Goal: Task Accomplishment & Management: Manage account settings

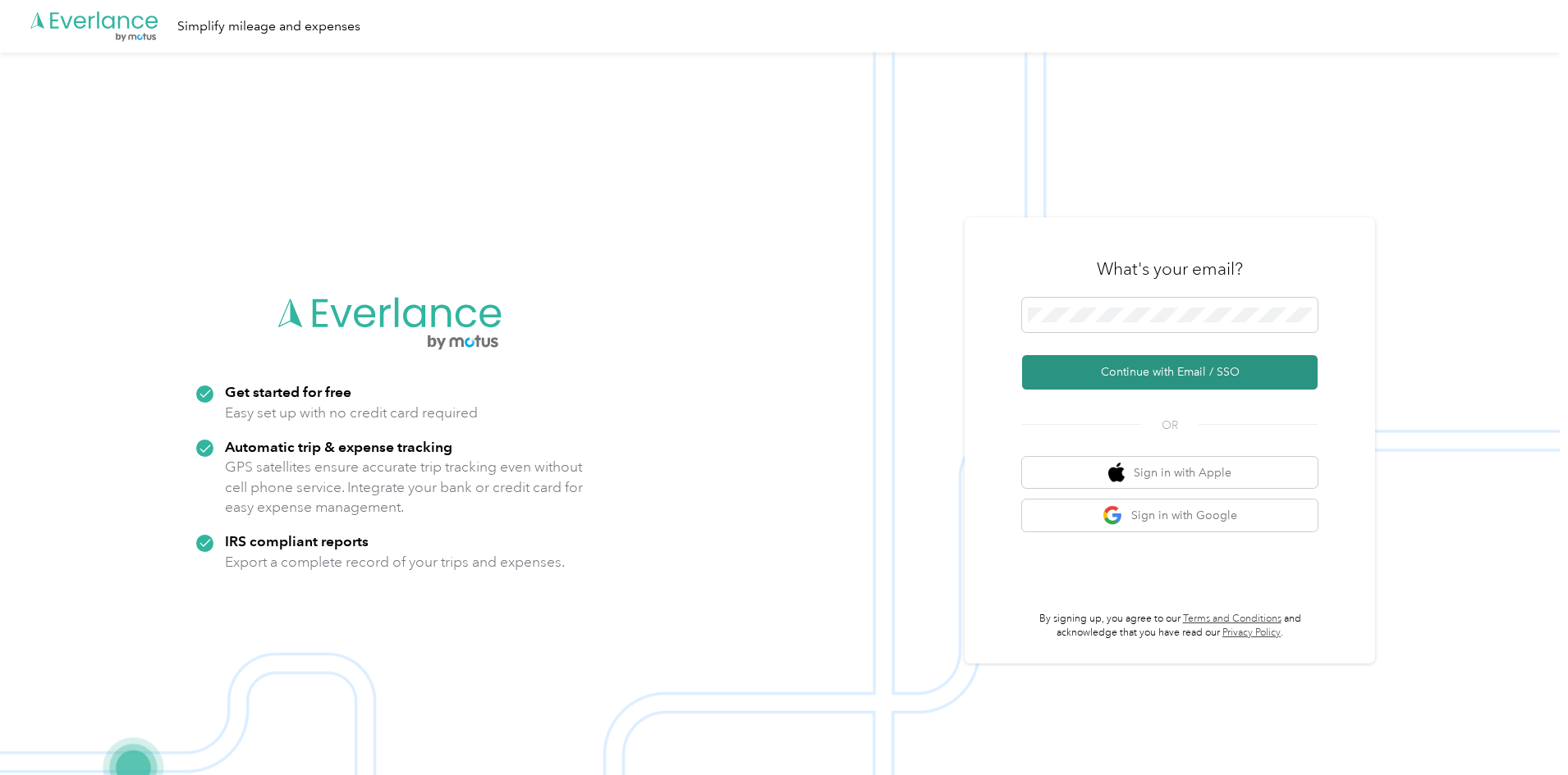
click at [1149, 365] on button "Continue with Email / SSO" at bounding box center [1169, 372] width 295 height 34
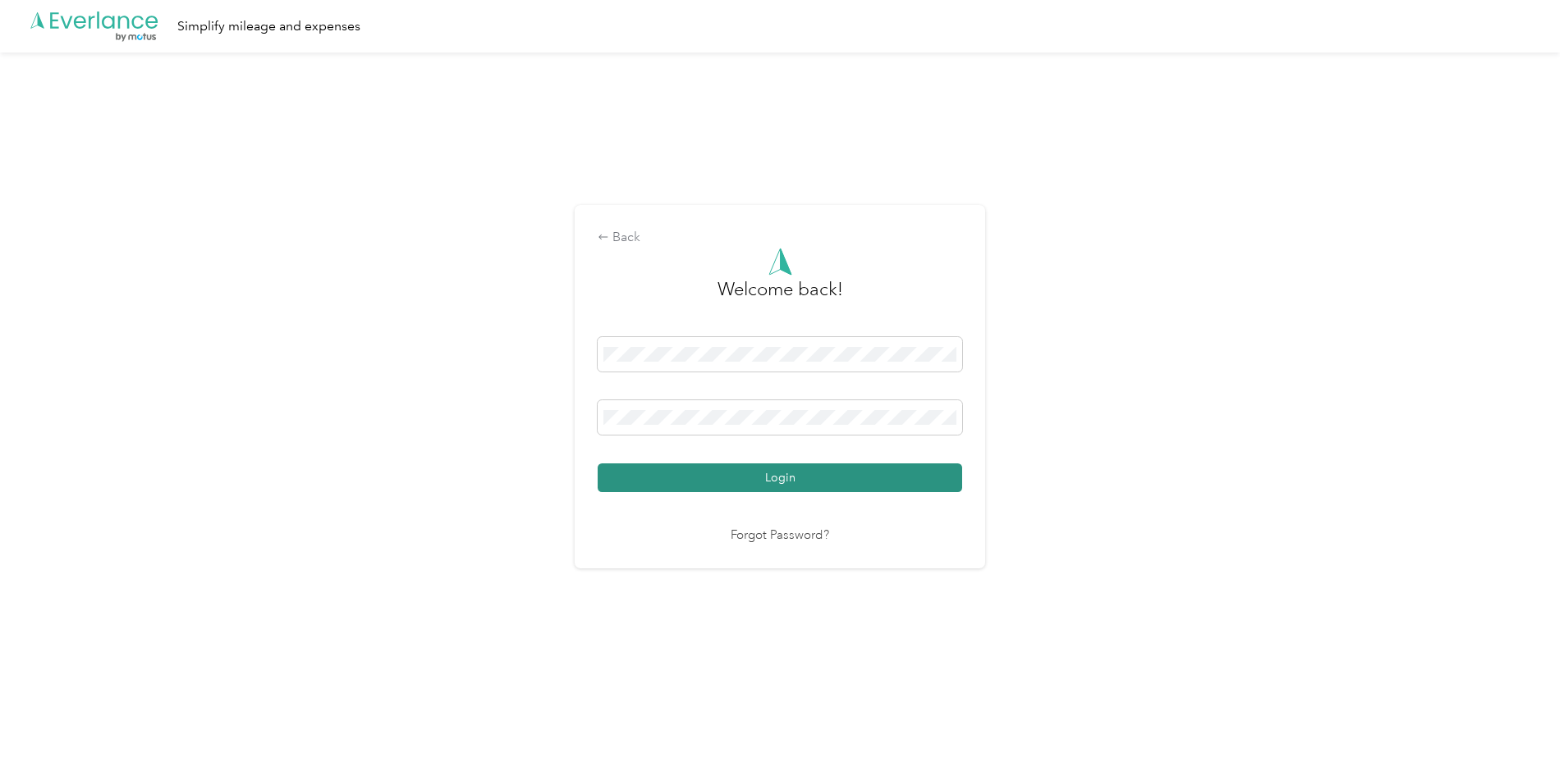
click at [771, 474] on button "Login" at bounding box center [780, 478] width 365 height 29
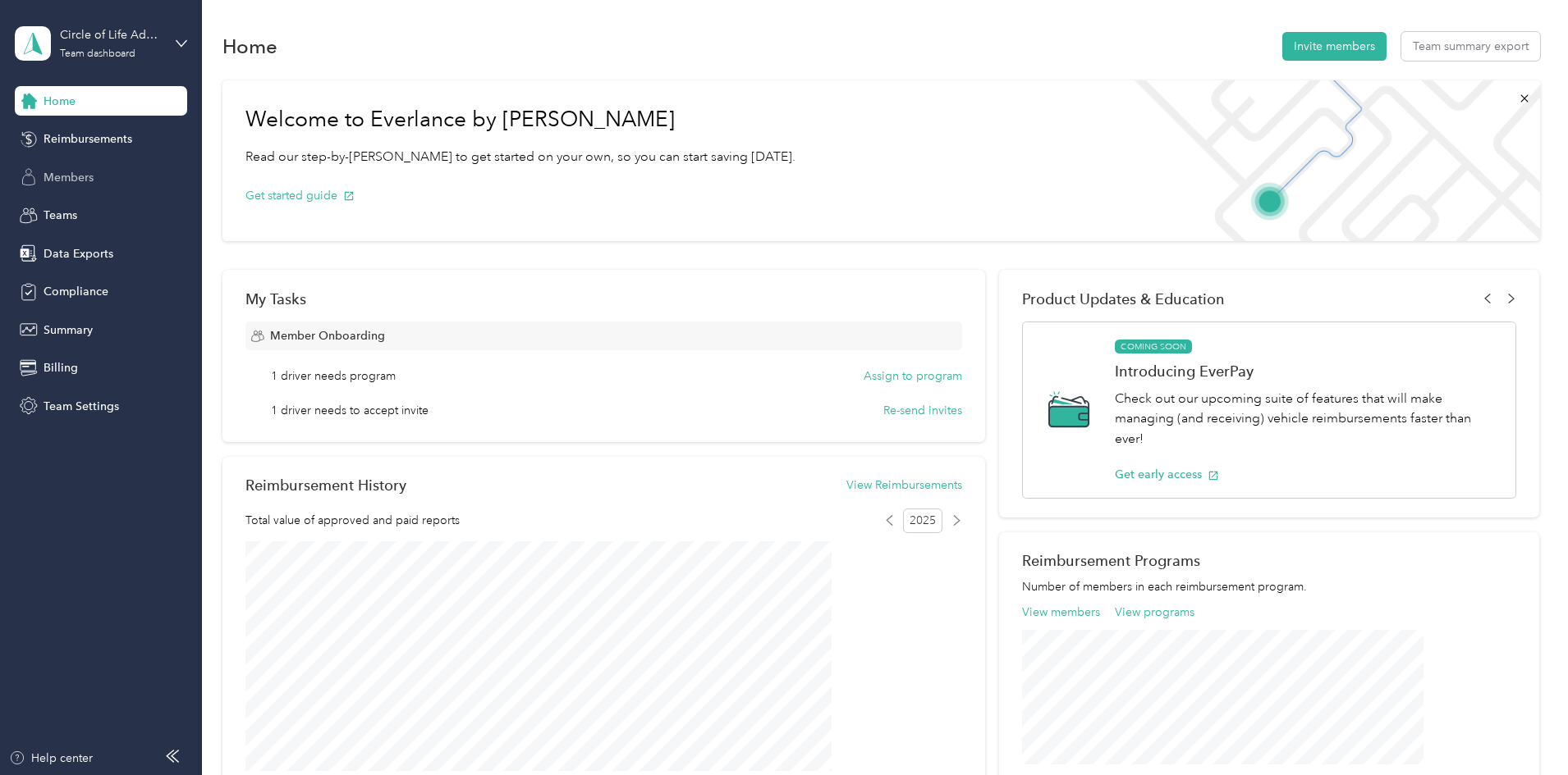
click at [72, 175] on span "Members" at bounding box center [68, 178] width 50 height 17
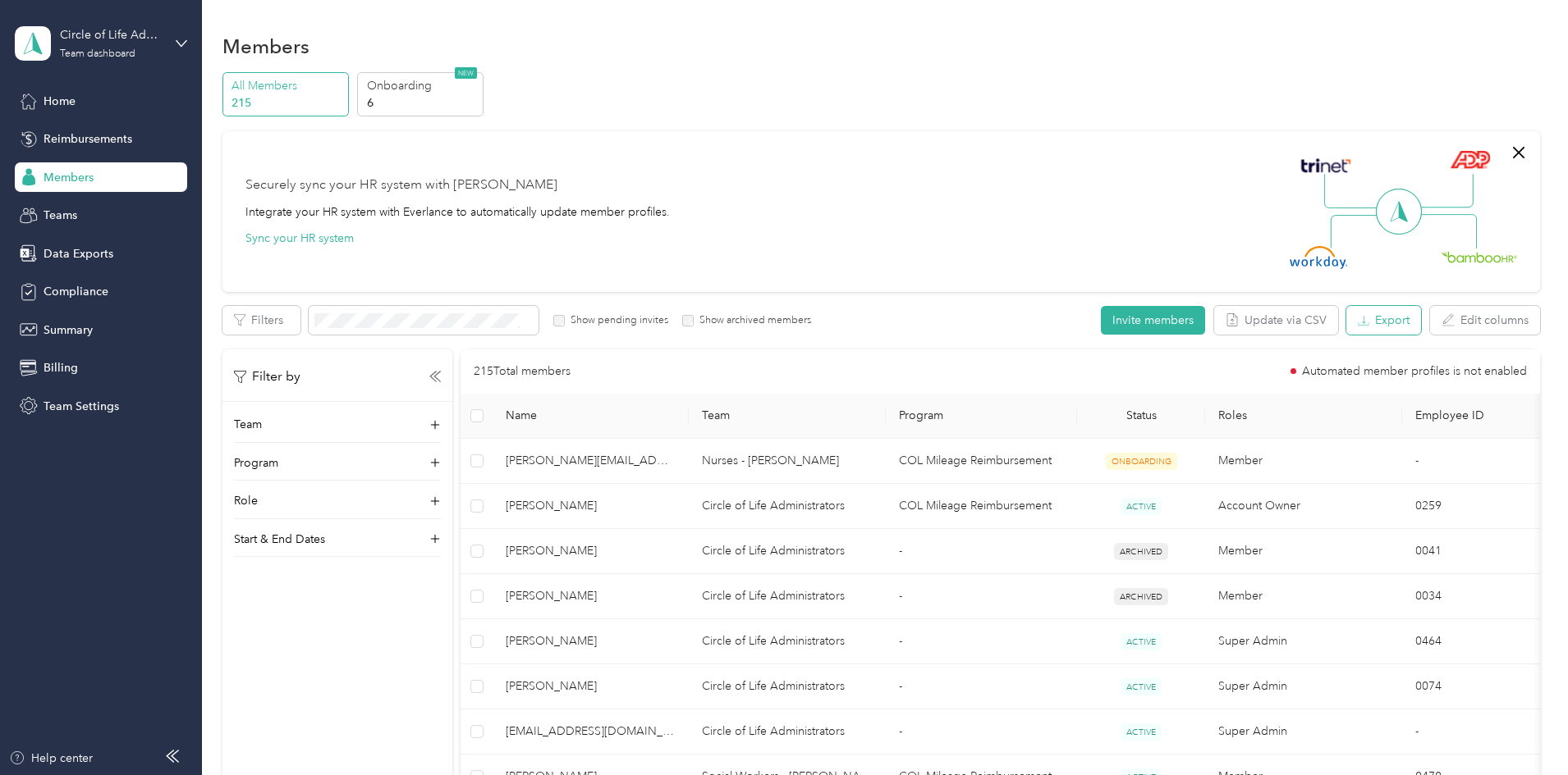
click at [1346, 328] on button "Export" at bounding box center [1383, 321] width 74 height 29
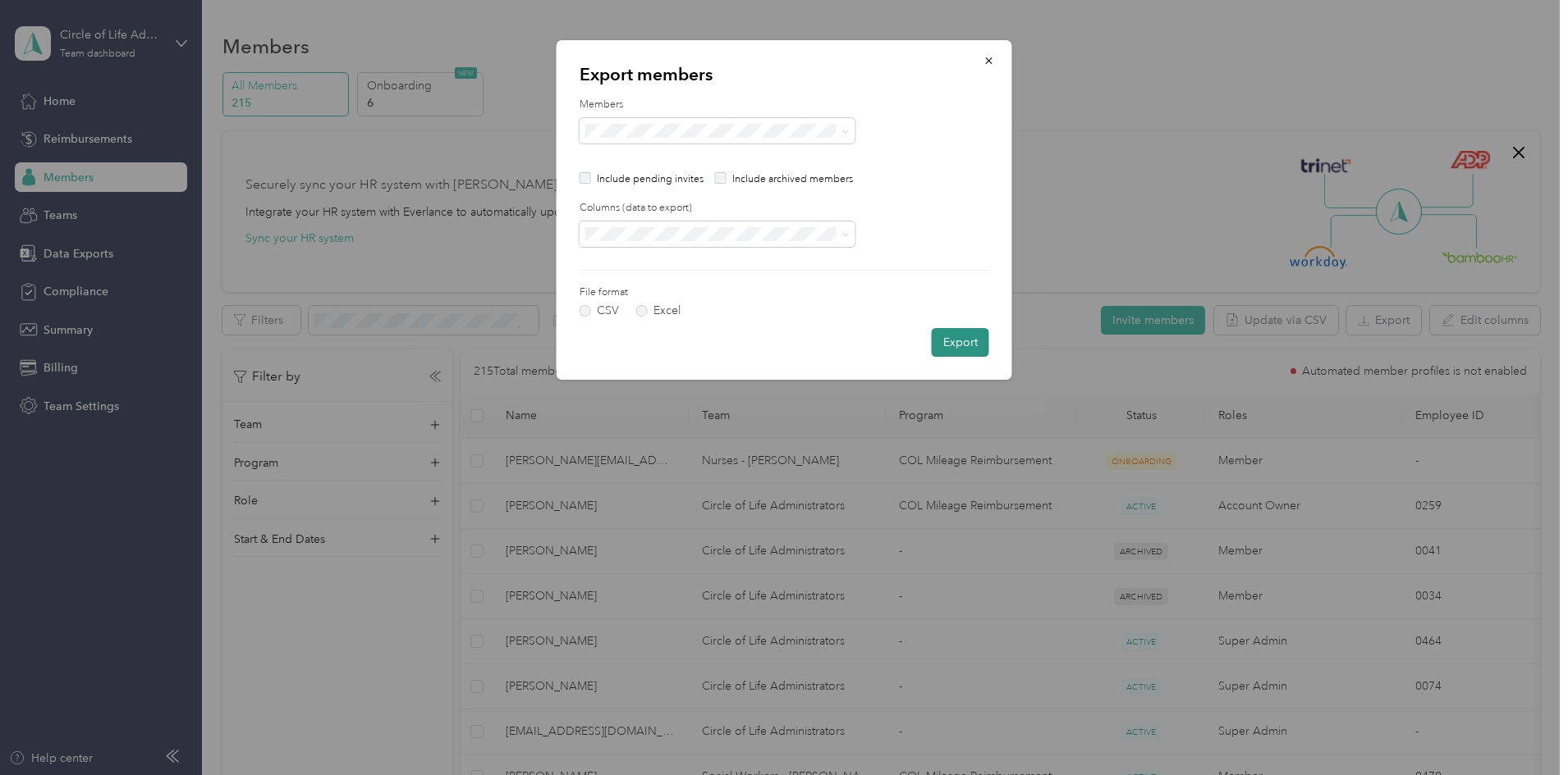
click at [960, 350] on button "Export" at bounding box center [959, 343] width 57 height 29
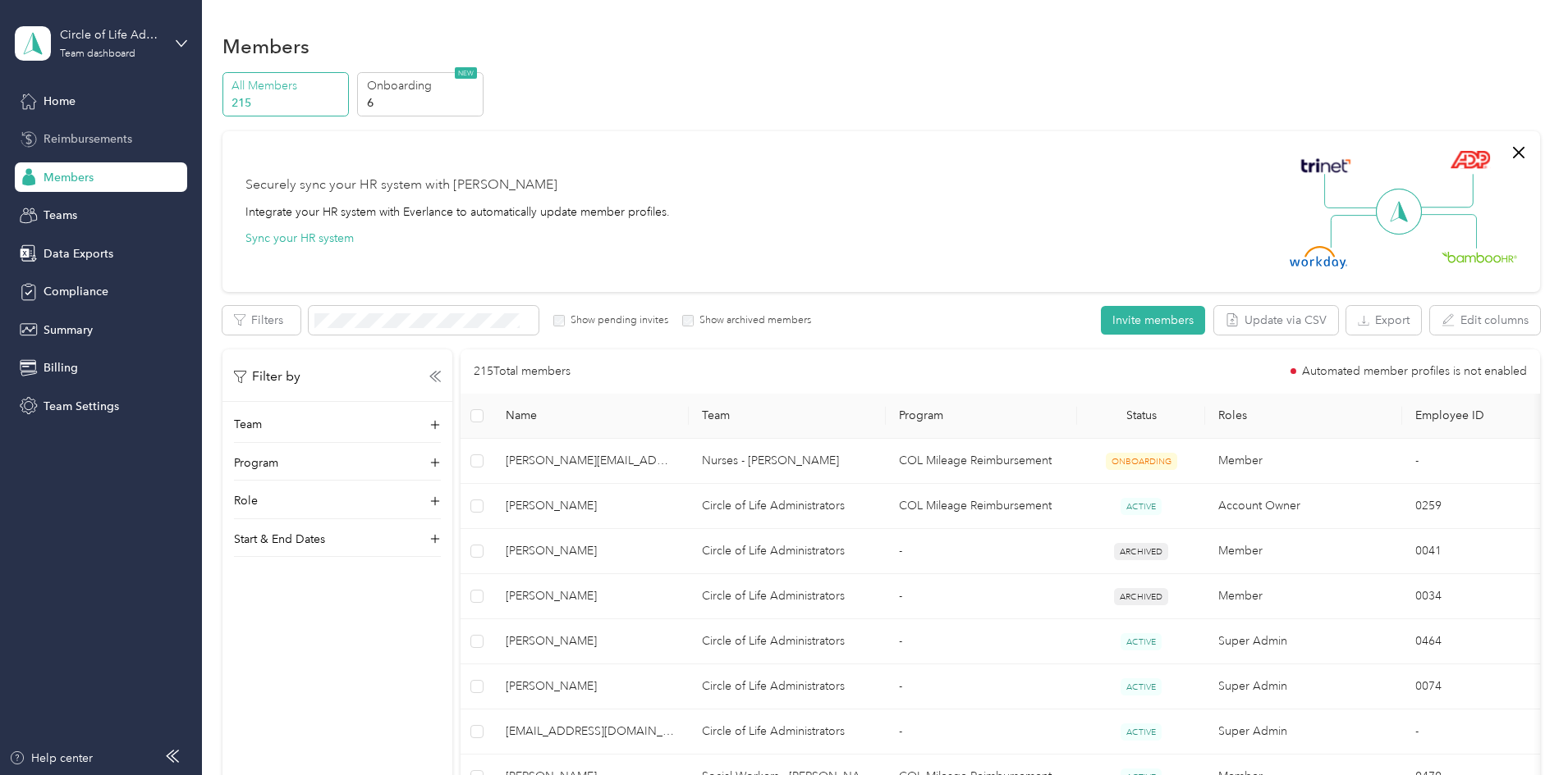
click at [73, 139] on span "Reimbursements" at bounding box center [88, 139] width 89 height 17
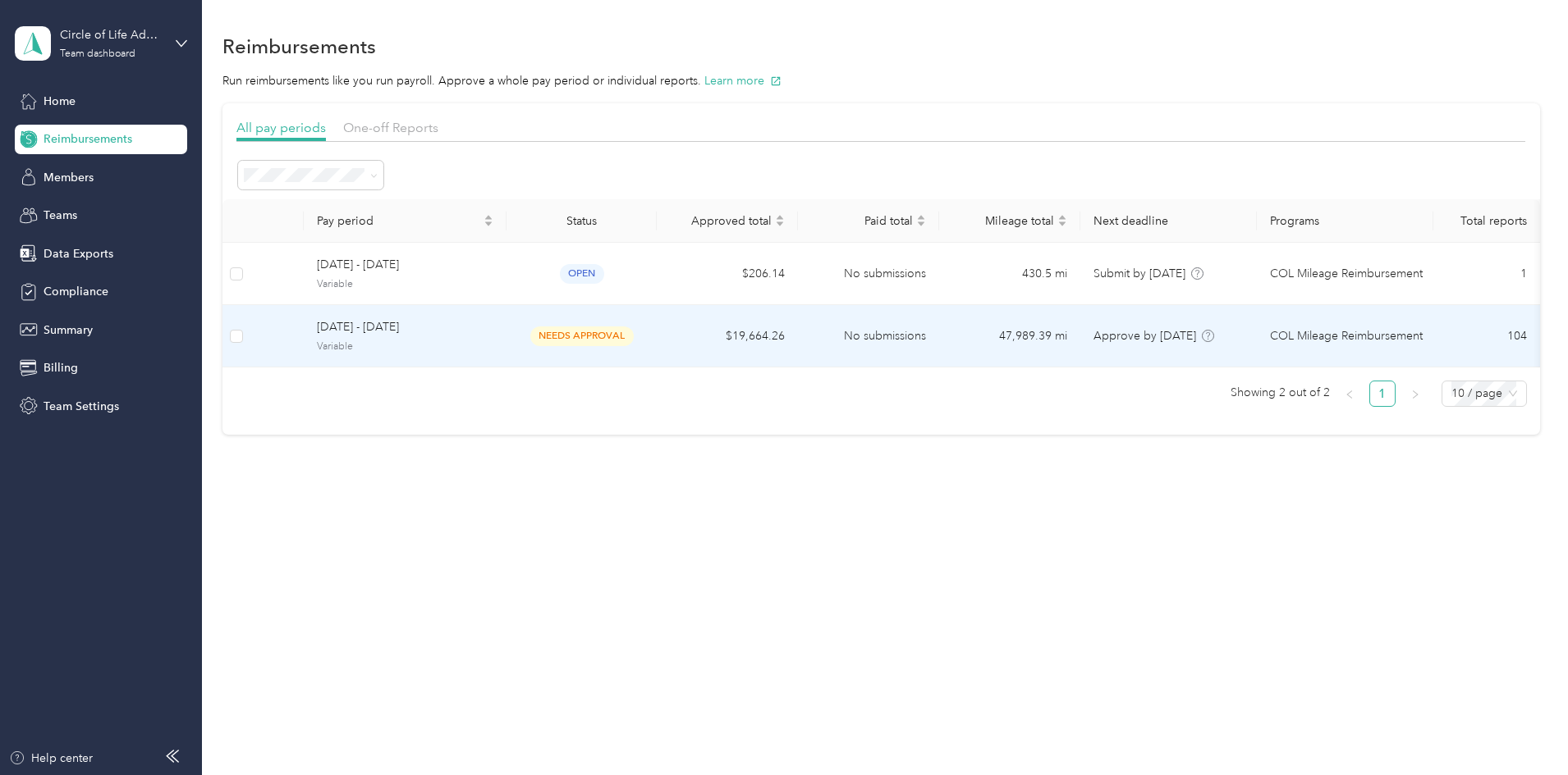
click at [1080, 344] on td "47,989.39 mi" at bounding box center [1009, 336] width 141 height 62
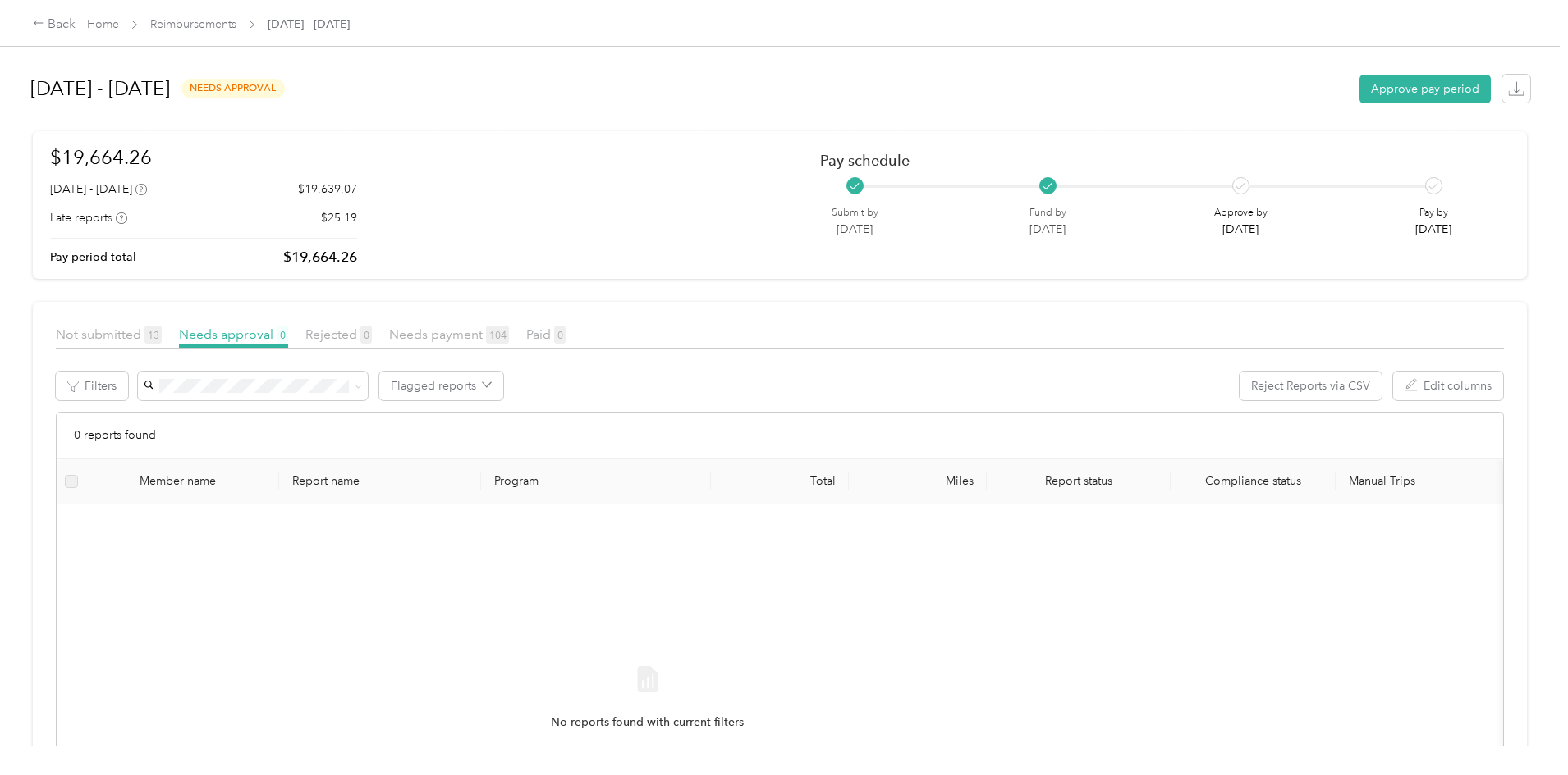
click at [509, 343] on div "Needs payment 104" at bounding box center [449, 335] width 120 height 21
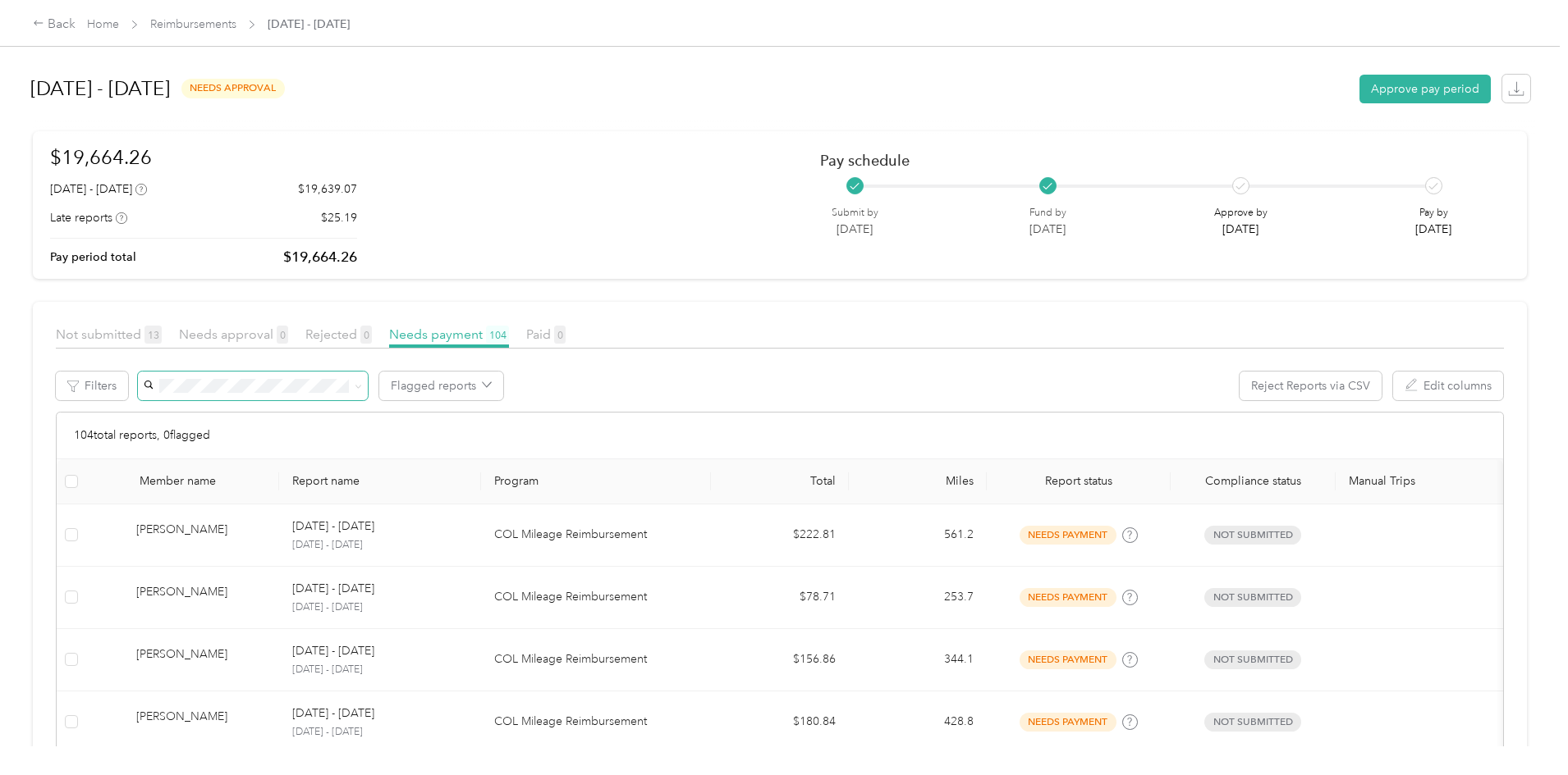
click at [344, 398] on span at bounding box center [252, 386] width 230 height 29
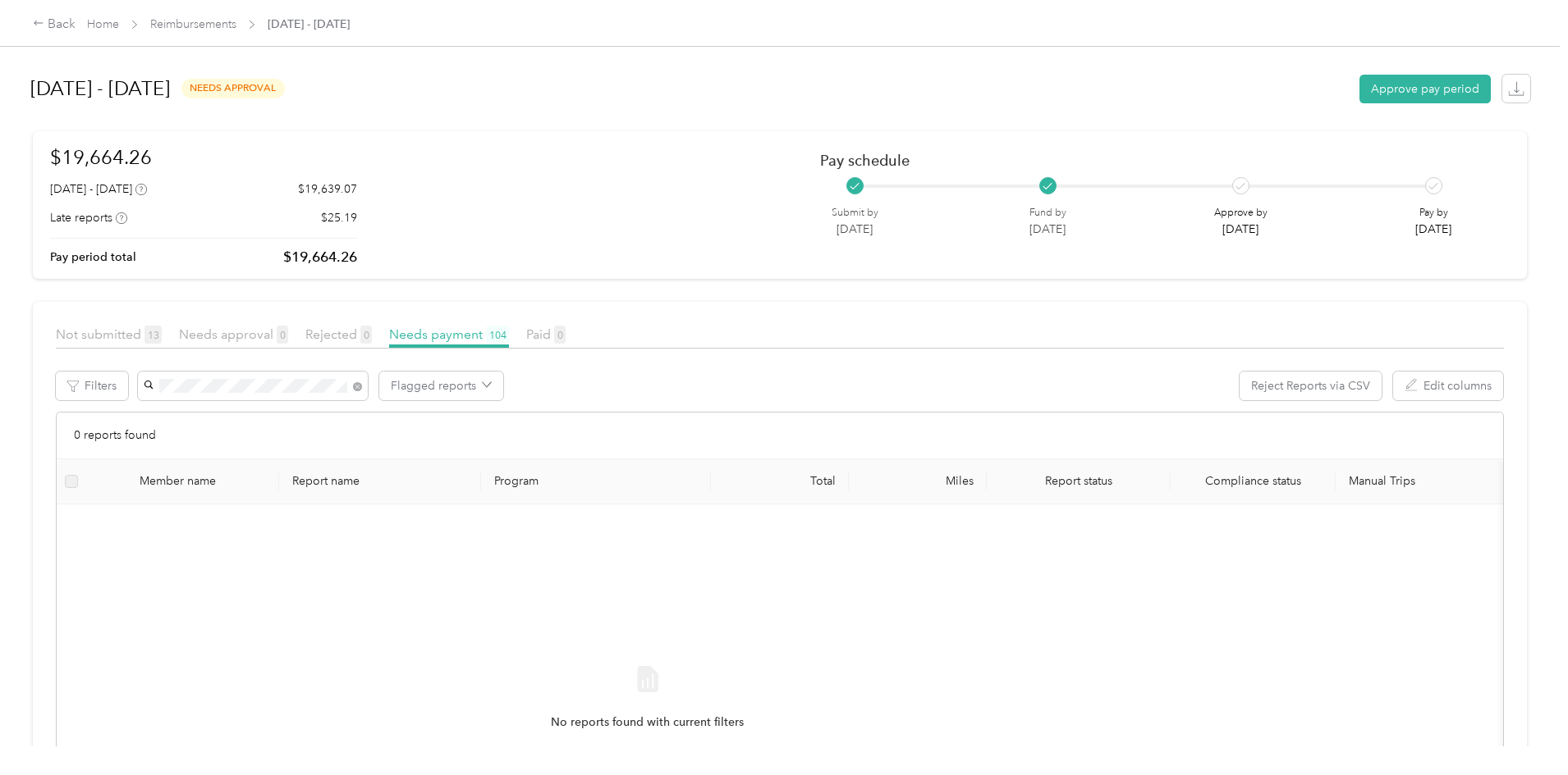
click at [330, 441] on span "[PERSON_NAME]" at bounding box center [324, 445] width 91 height 14
click at [162, 344] on div "Not submitted 13" at bounding box center [109, 335] width 106 height 21
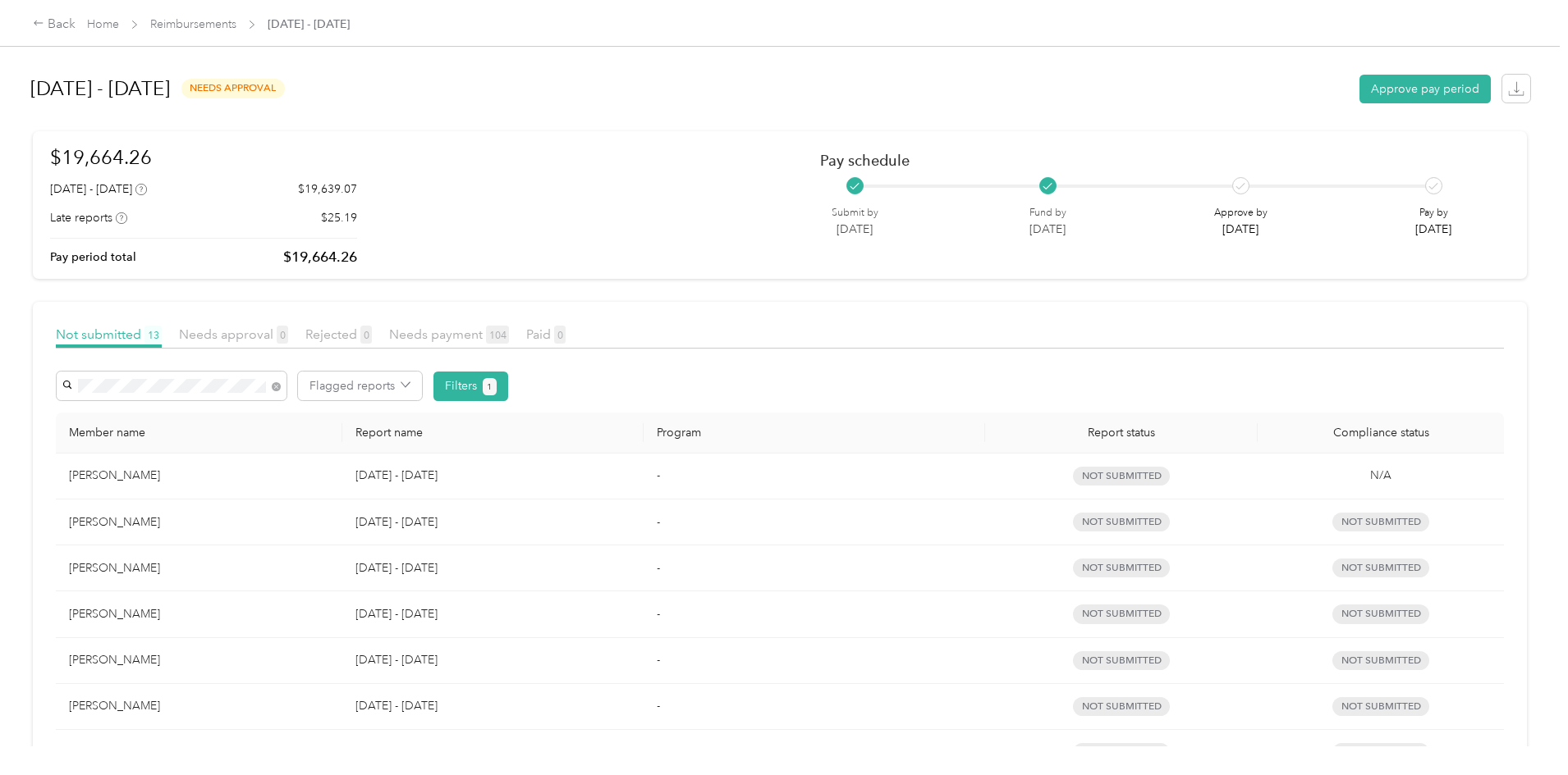
click at [342, 613] on td "[PERSON_NAME]" at bounding box center [199, 614] width 287 height 46
click at [342, 599] on td "[PERSON_NAME]" at bounding box center [199, 614] width 287 height 46
click at [691, 631] on td "-" at bounding box center [814, 614] width 342 height 46
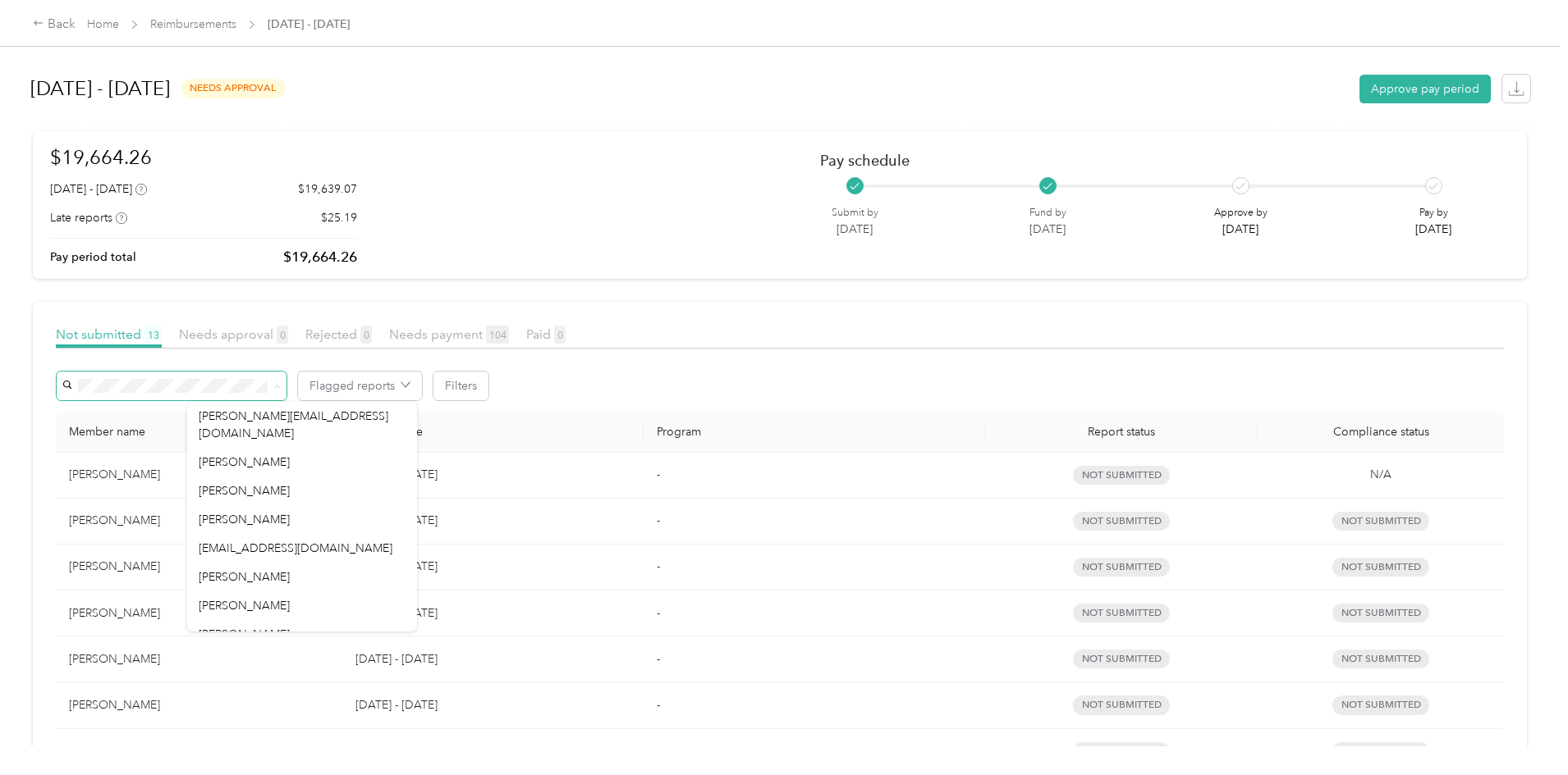
click at [610, 573] on p "[DATE] - [DATE]" at bounding box center [492, 566] width 274 height 18
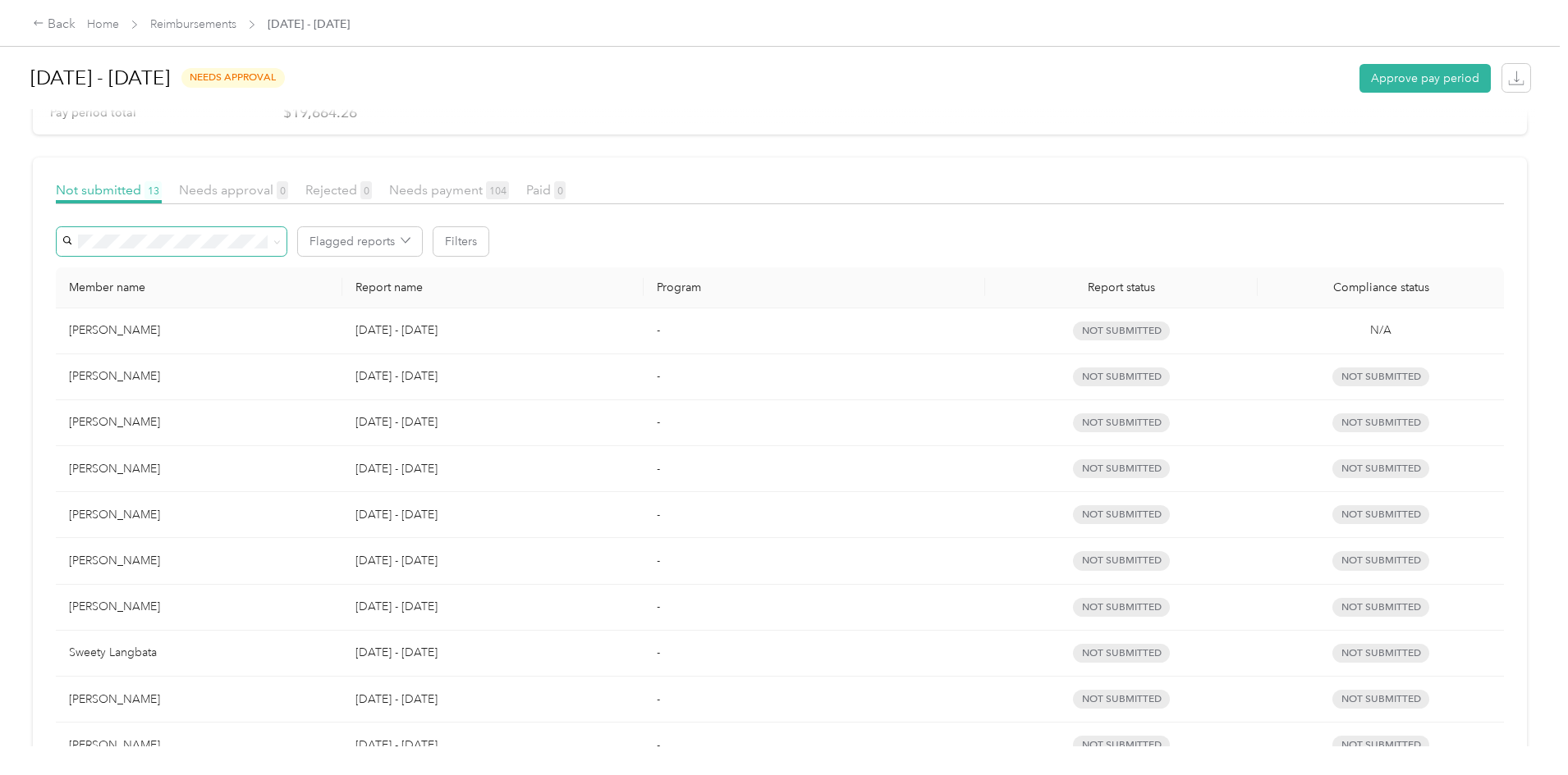
scroll to position [164, 0]
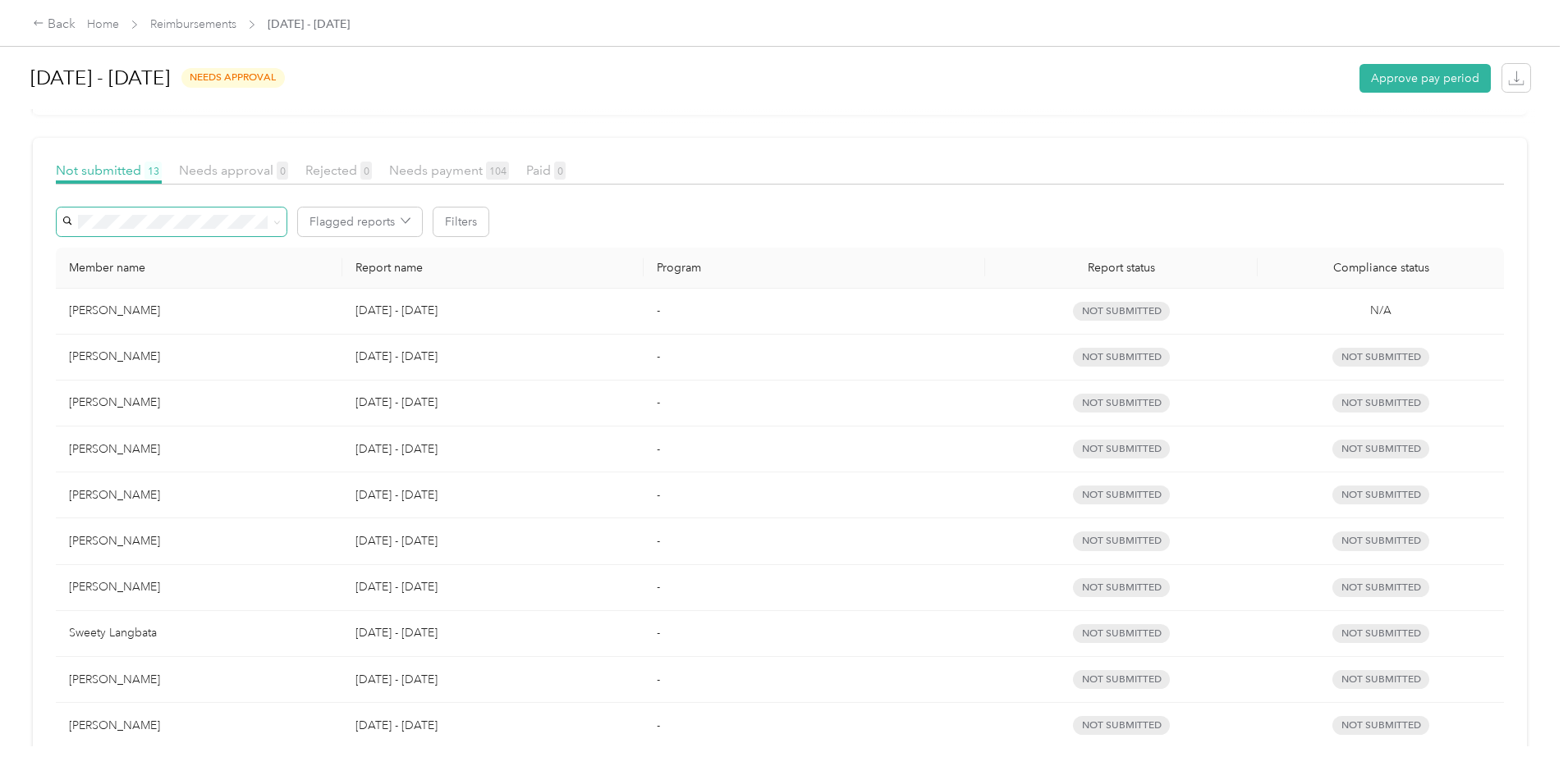
click at [232, 454] on div "[PERSON_NAME]" at bounding box center [199, 449] width 260 height 18
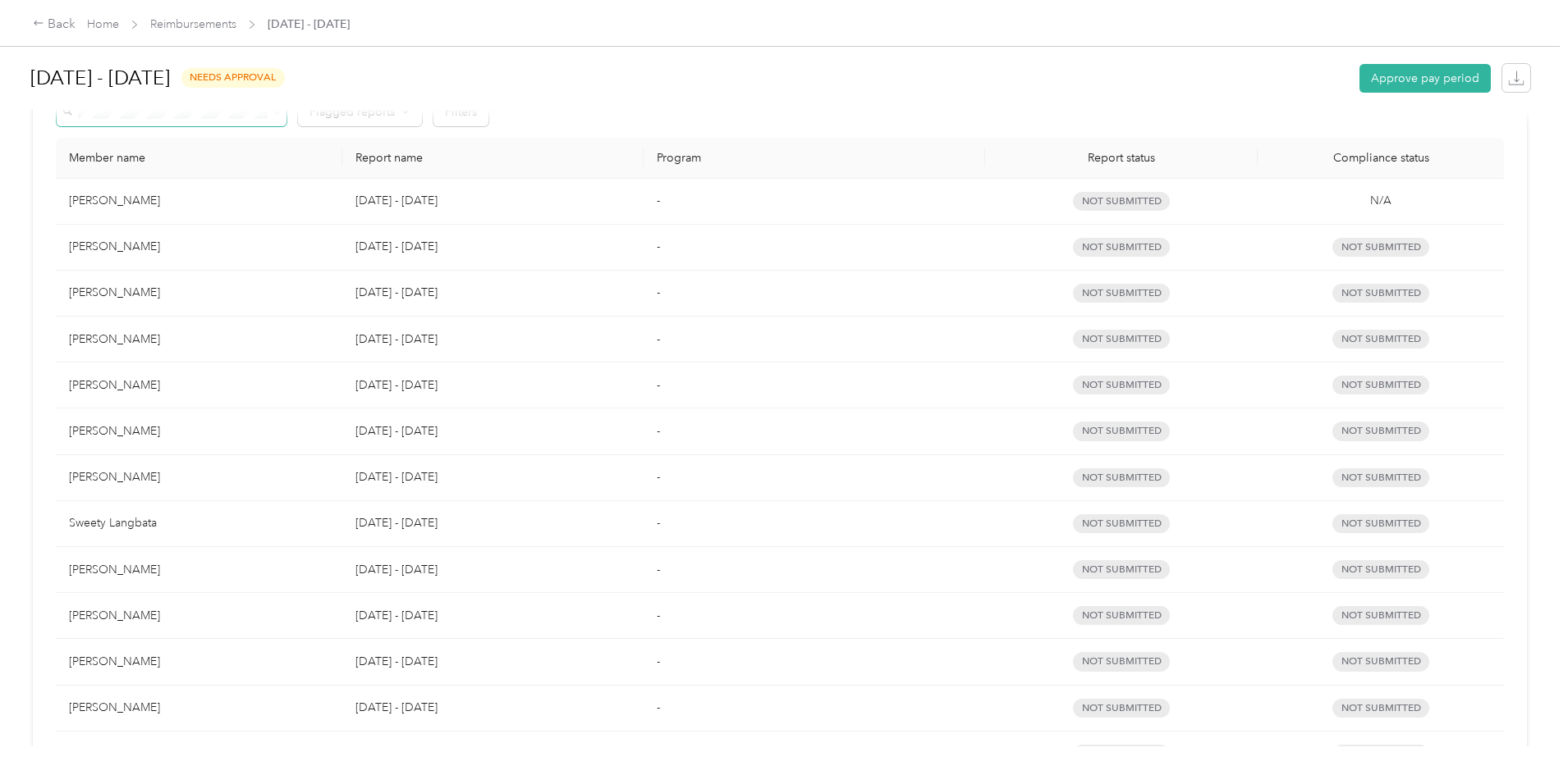
scroll to position [311, 0]
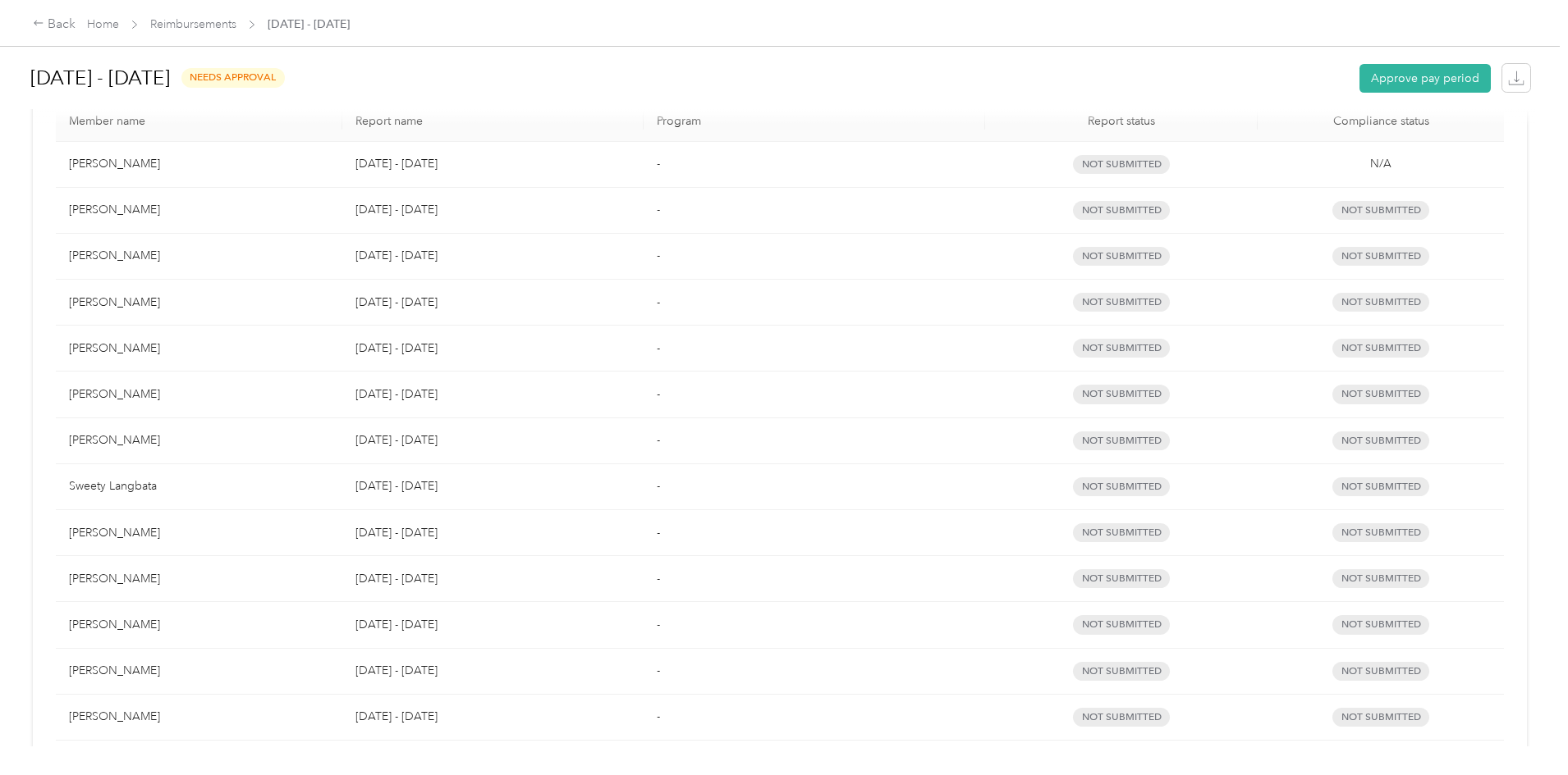
click at [244, 305] on div "[PERSON_NAME]" at bounding box center [199, 302] width 260 height 18
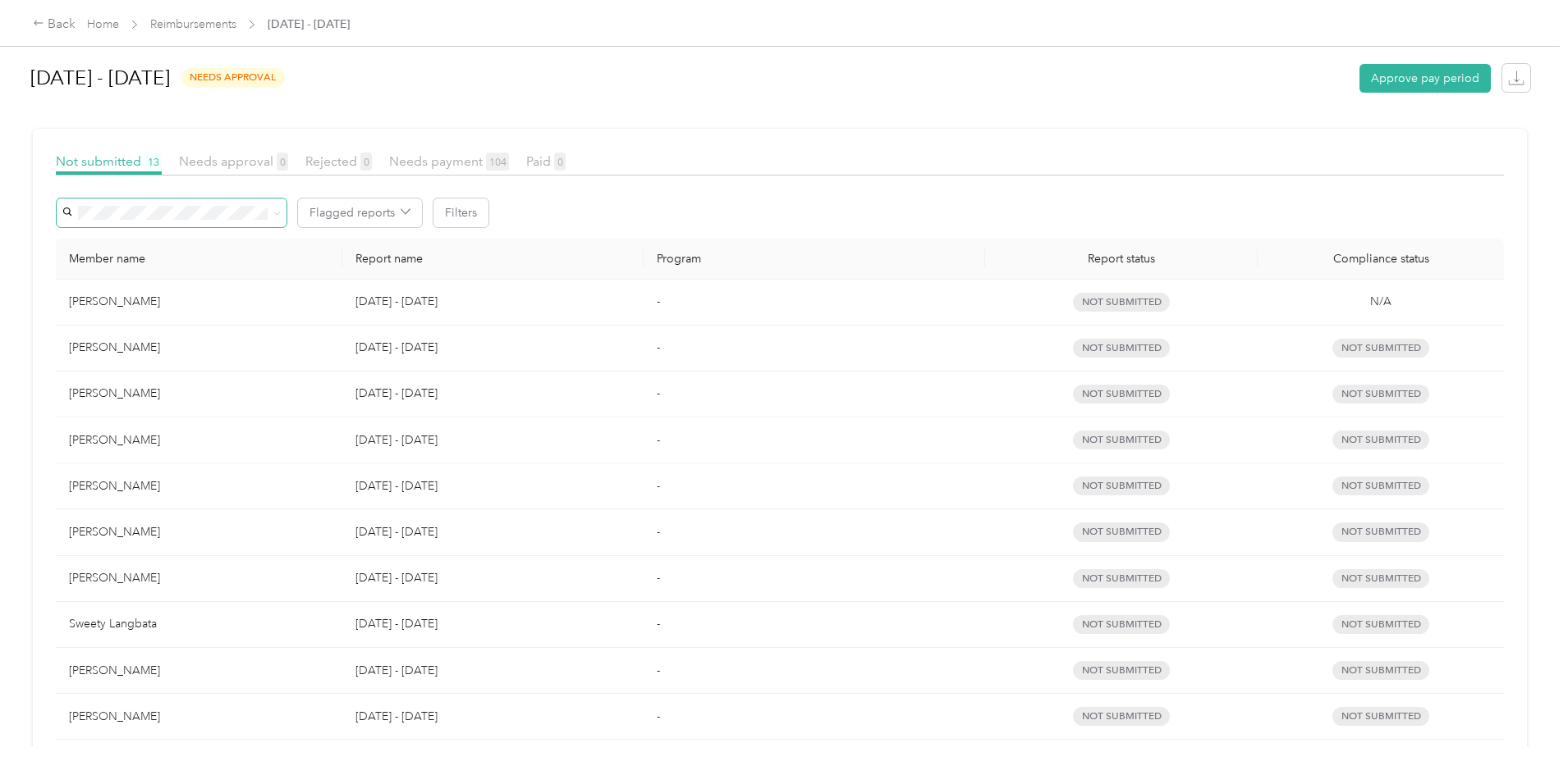
scroll to position [0, 0]
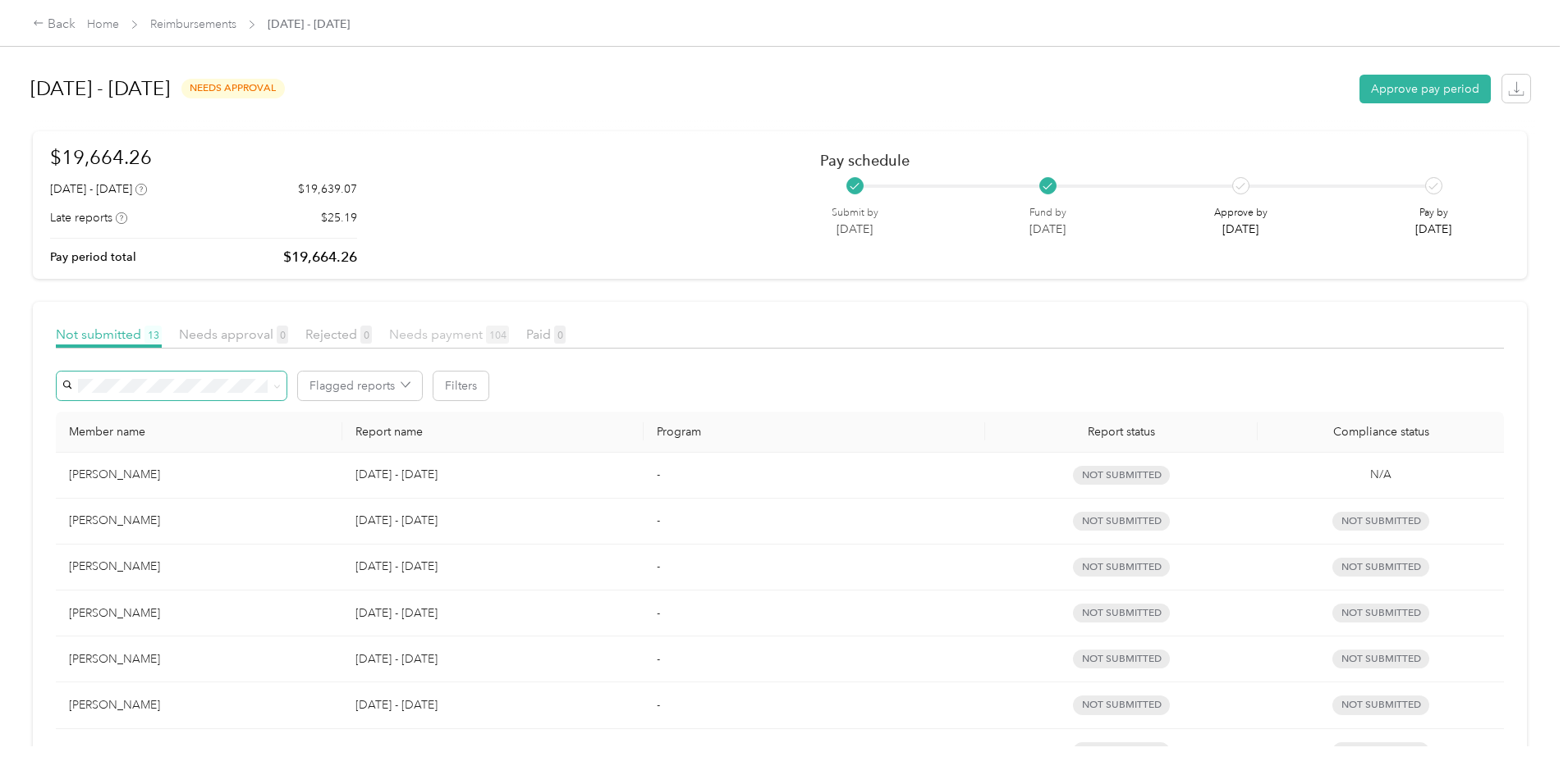
click at [509, 335] on span "Needs payment 104" at bounding box center [449, 334] width 120 height 15
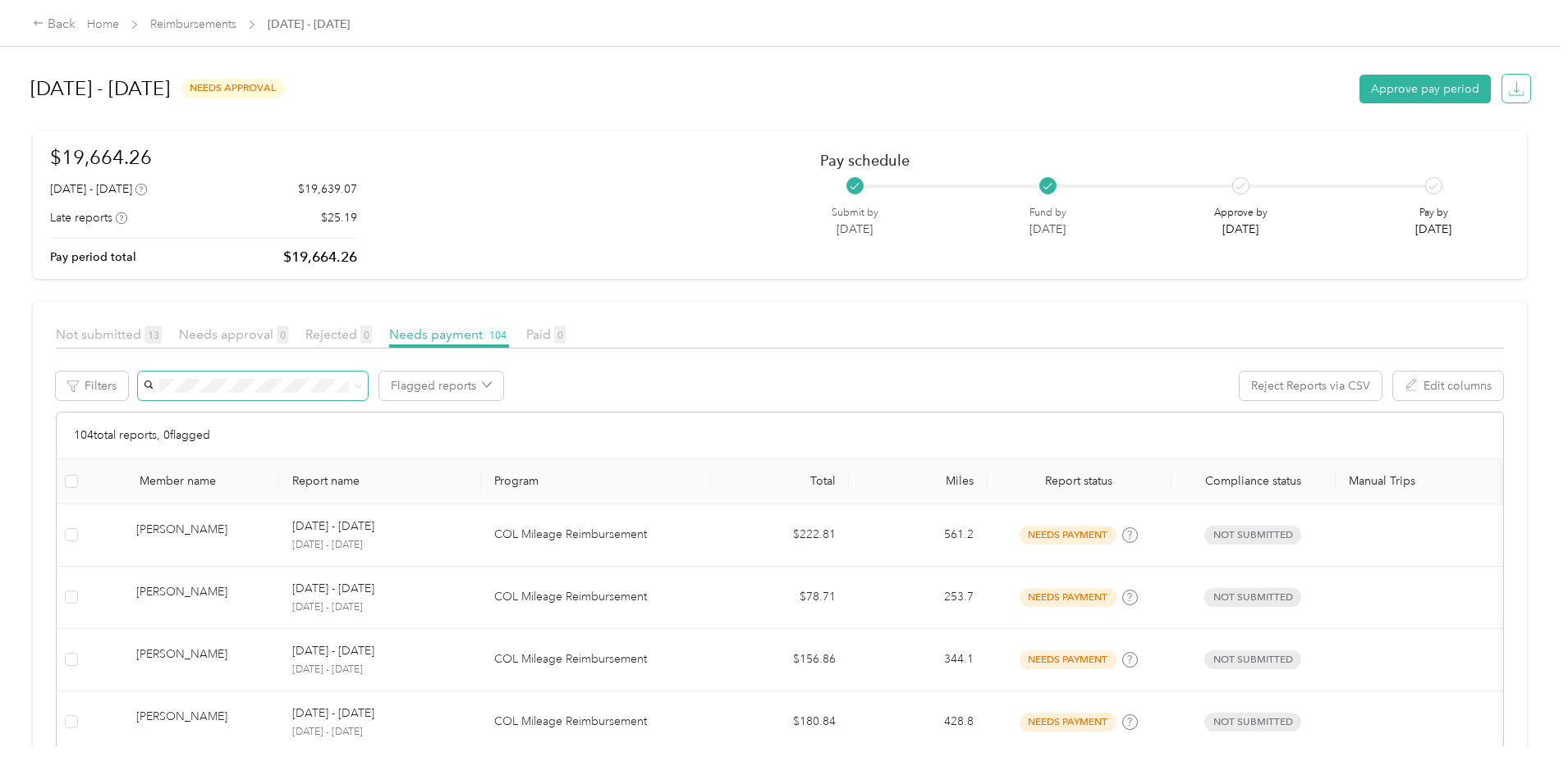
click at [1505, 98] on span "button" at bounding box center [1516, 89] width 22 height 22
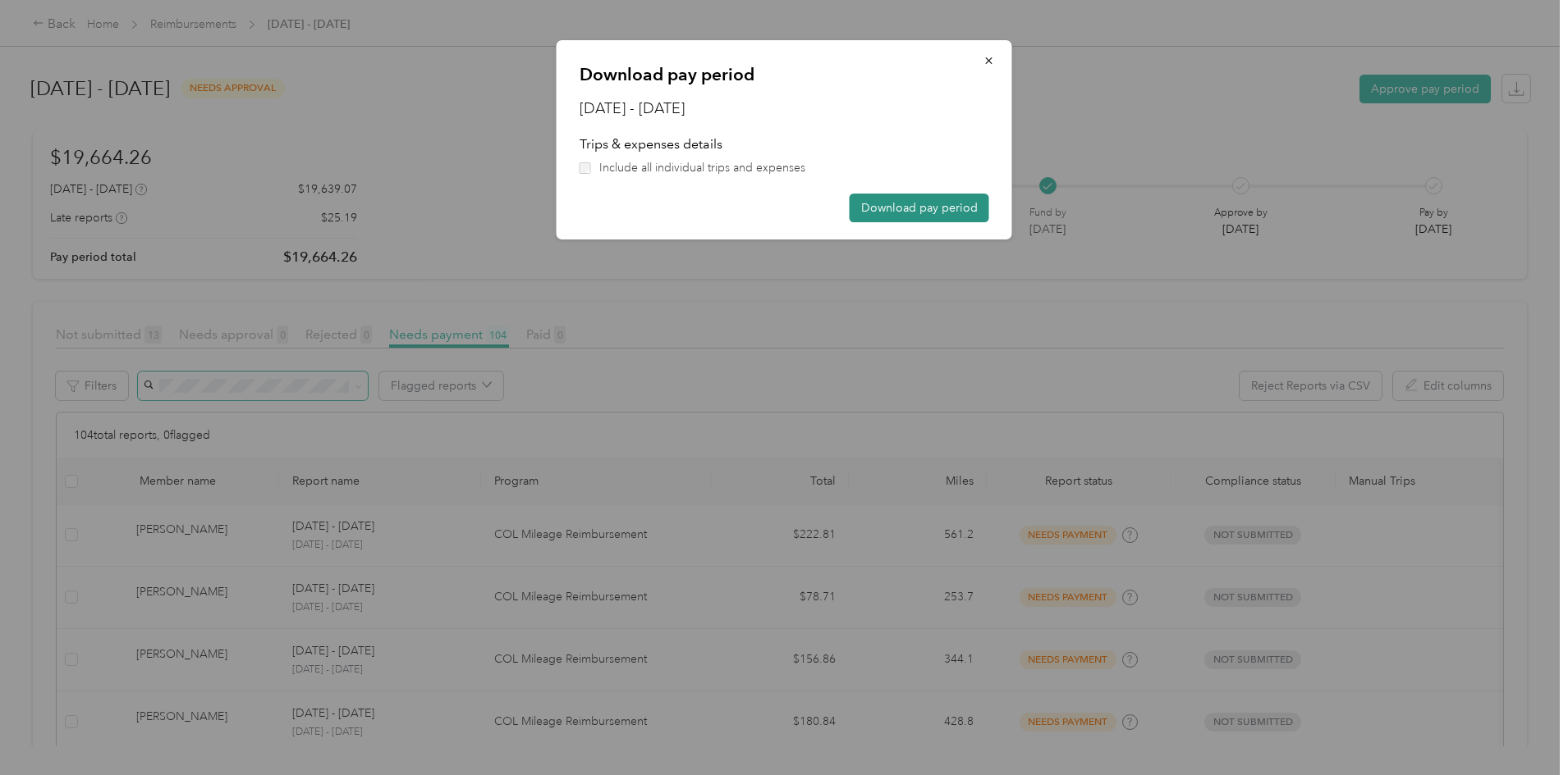
click at [924, 204] on button "Download pay period" at bounding box center [919, 208] width 140 height 29
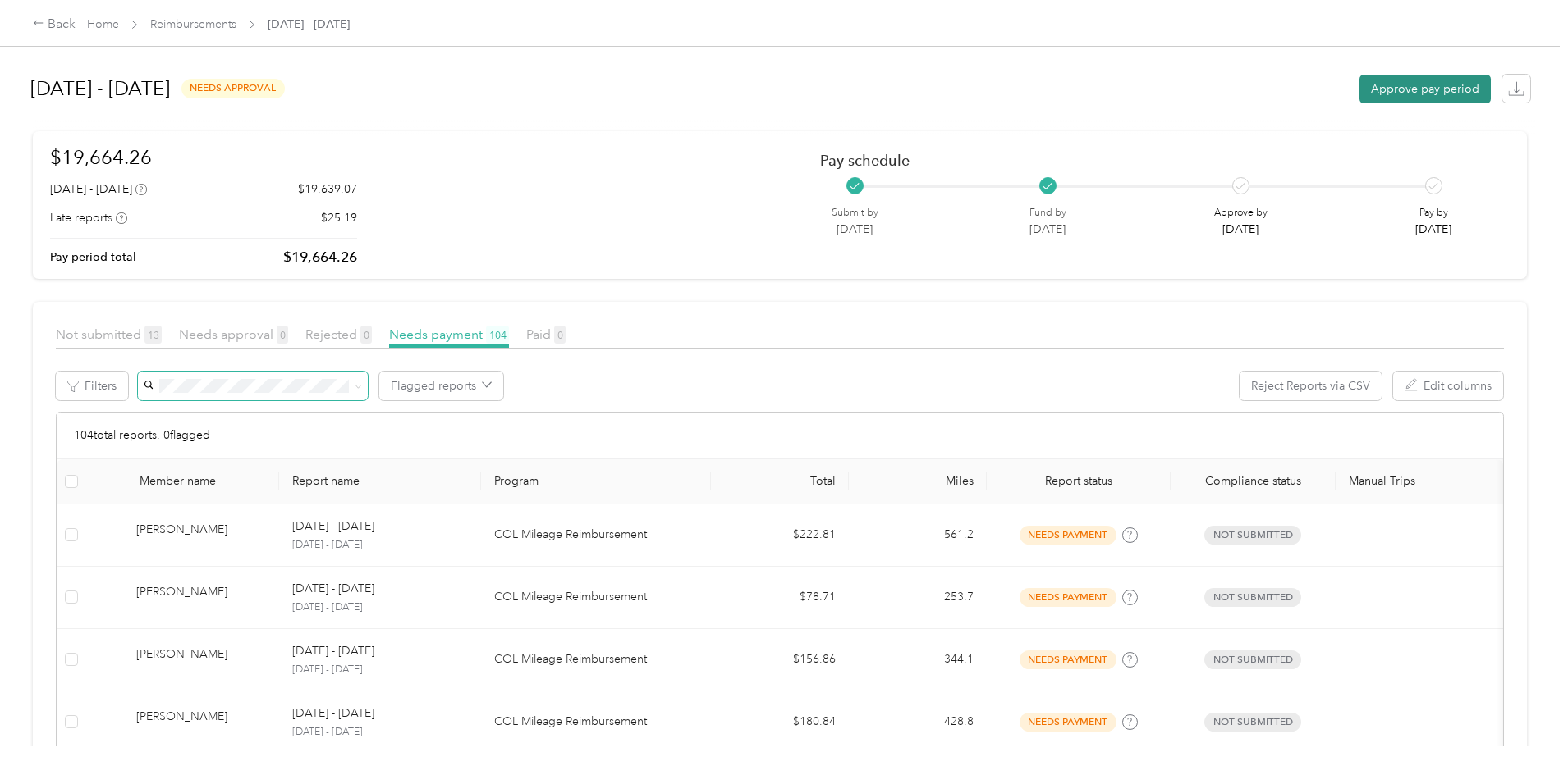
click at [1359, 96] on button "Approve pay period" at bounding box center [1424, 89] width 131 height 29
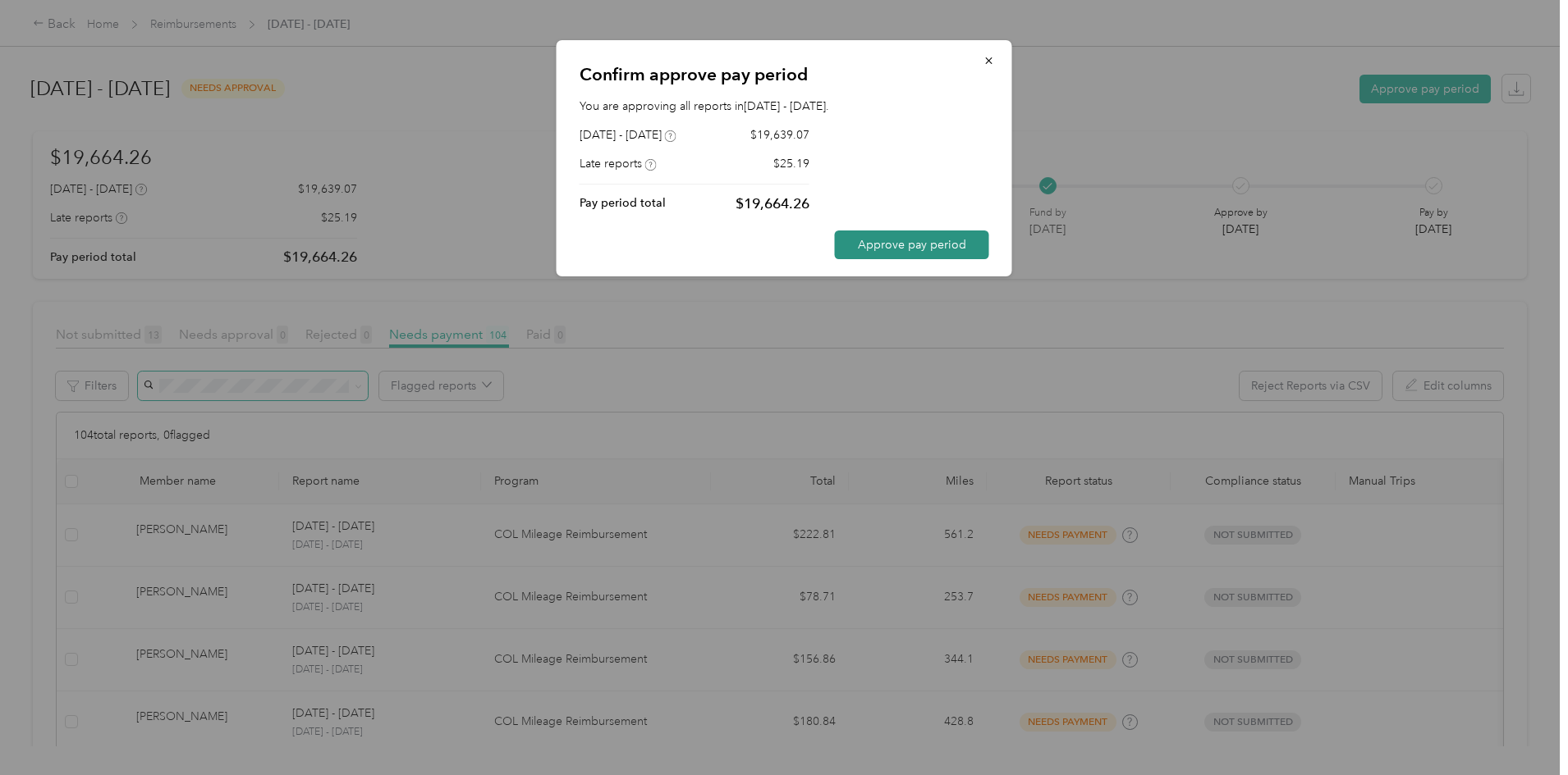
click at [960, 247] on button "Approve pay period" at bounding box center [912, 245] width 154 height 29
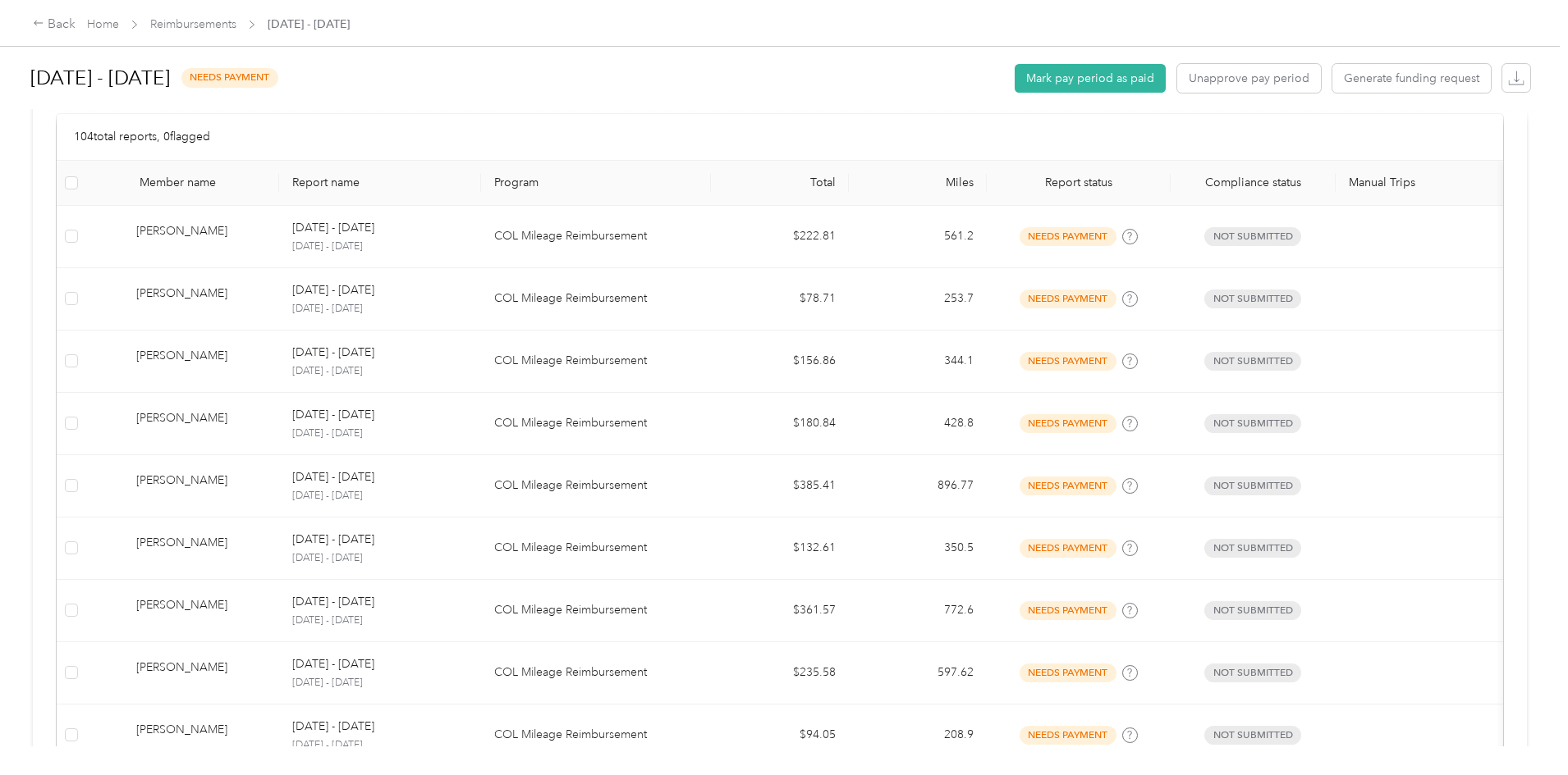
scroll to position [187, 0]
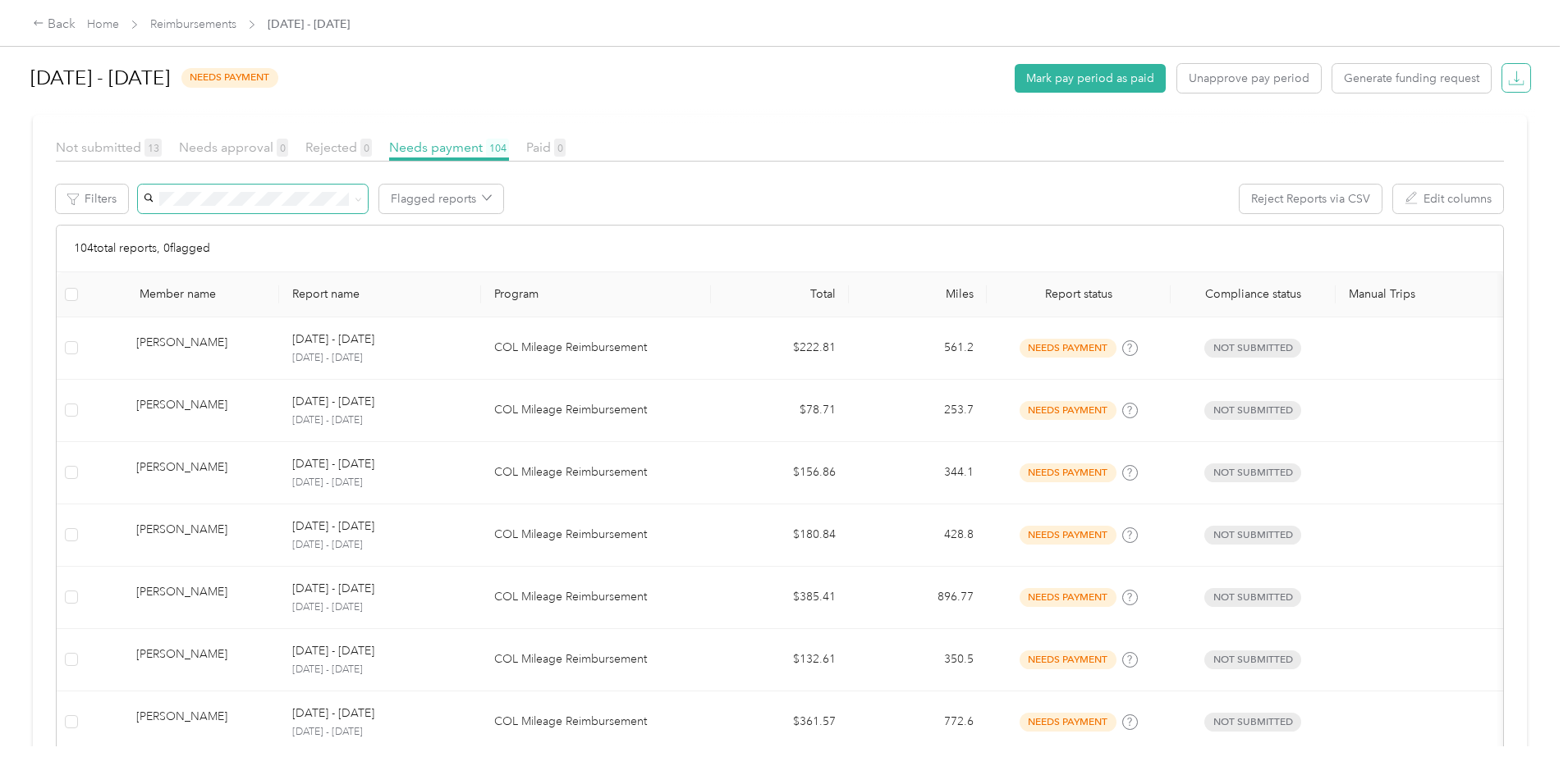
click at [1508, 78] on icon "button" at bounding box center [1516, 78] width 16 height 16
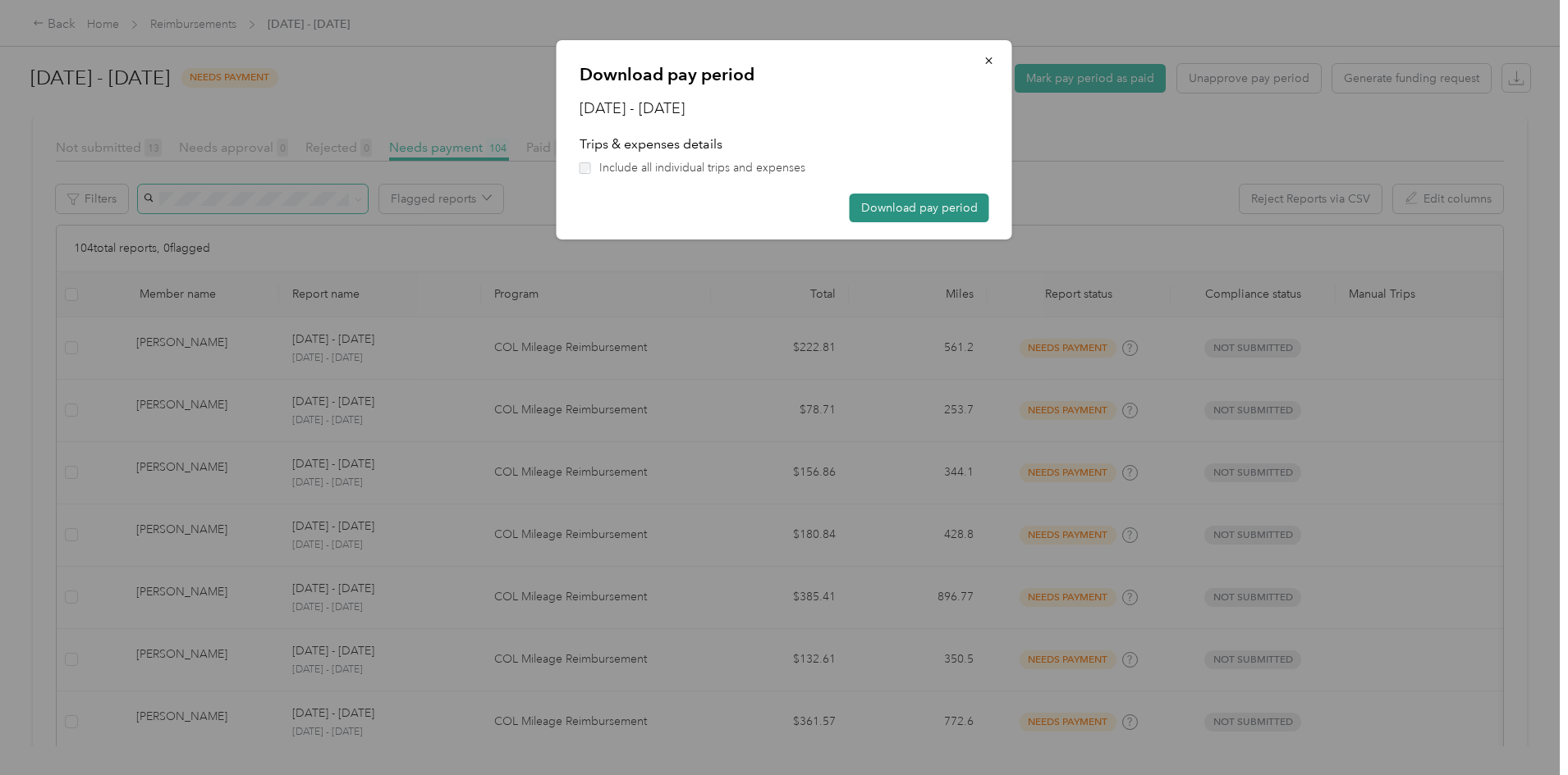
click at [904, 210] on button "Download pay period" at bounding box center [919, 208] width 140 height 29
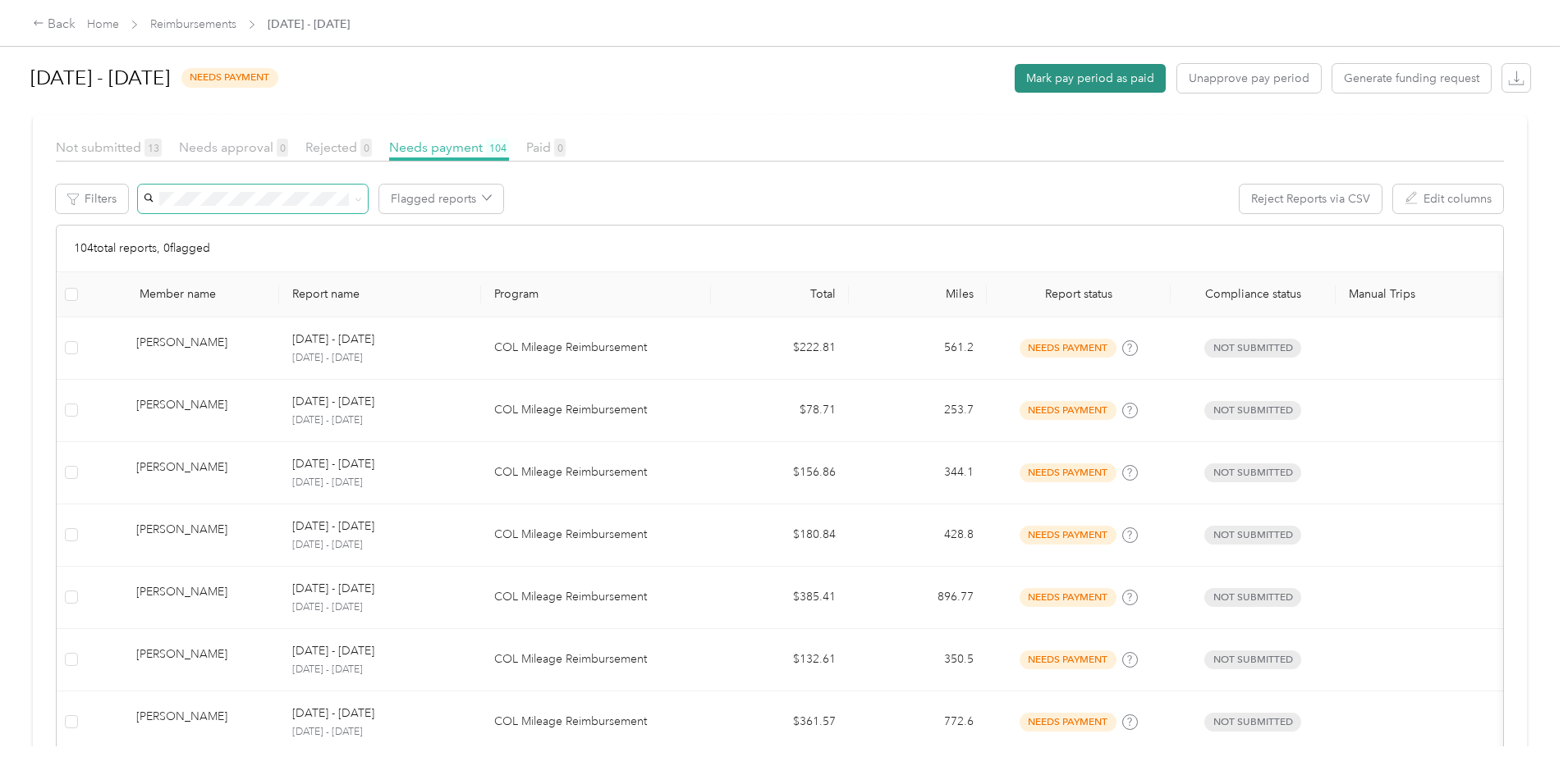
click at [1014, 85] on button "Mark pay period as paid" at bounding box center [1090, 79] width 151 height 29
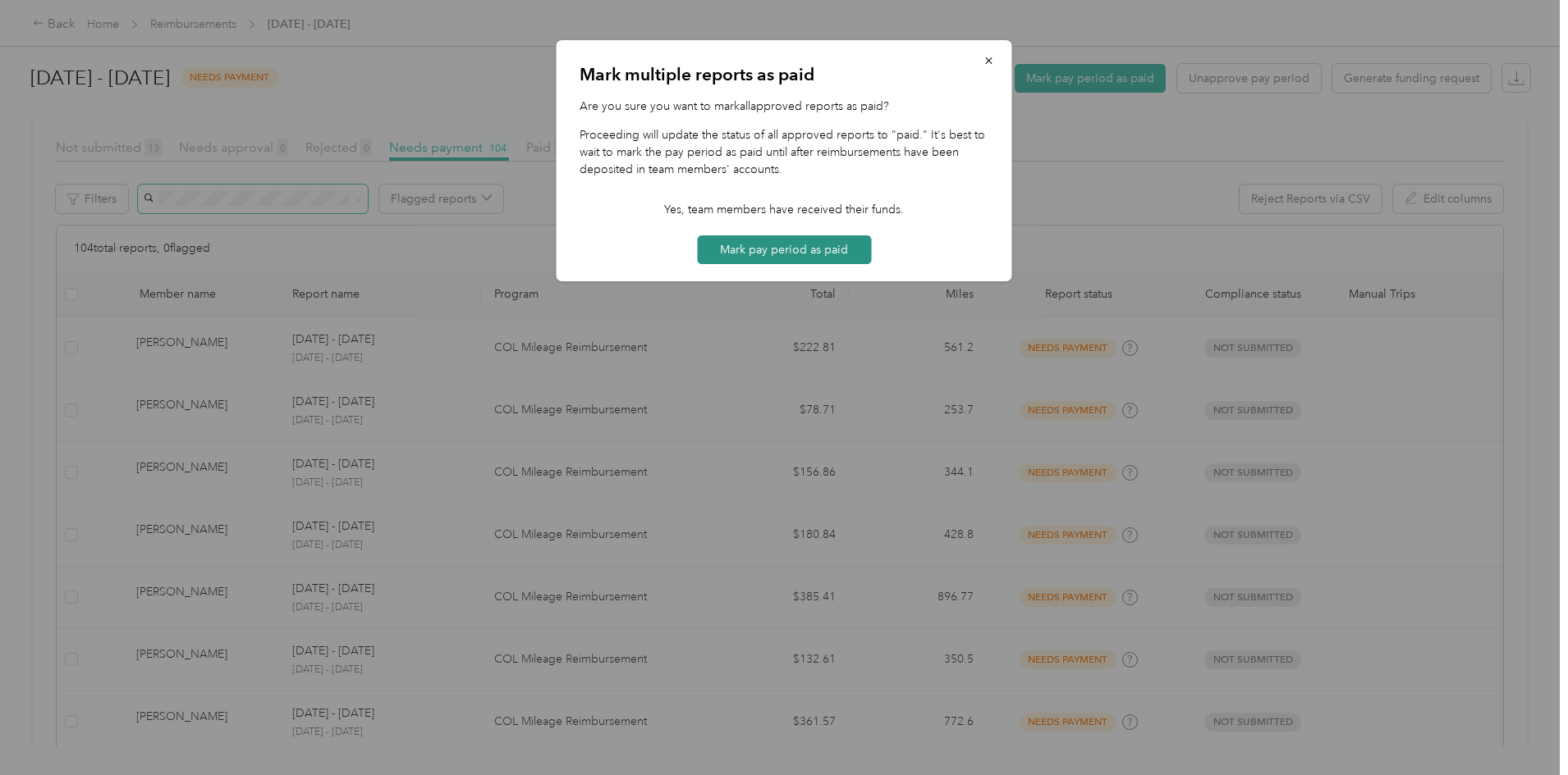
click at [773, 246] on button "Mark pay period as paid" at bounding box center [783, 250] width 174 height 29
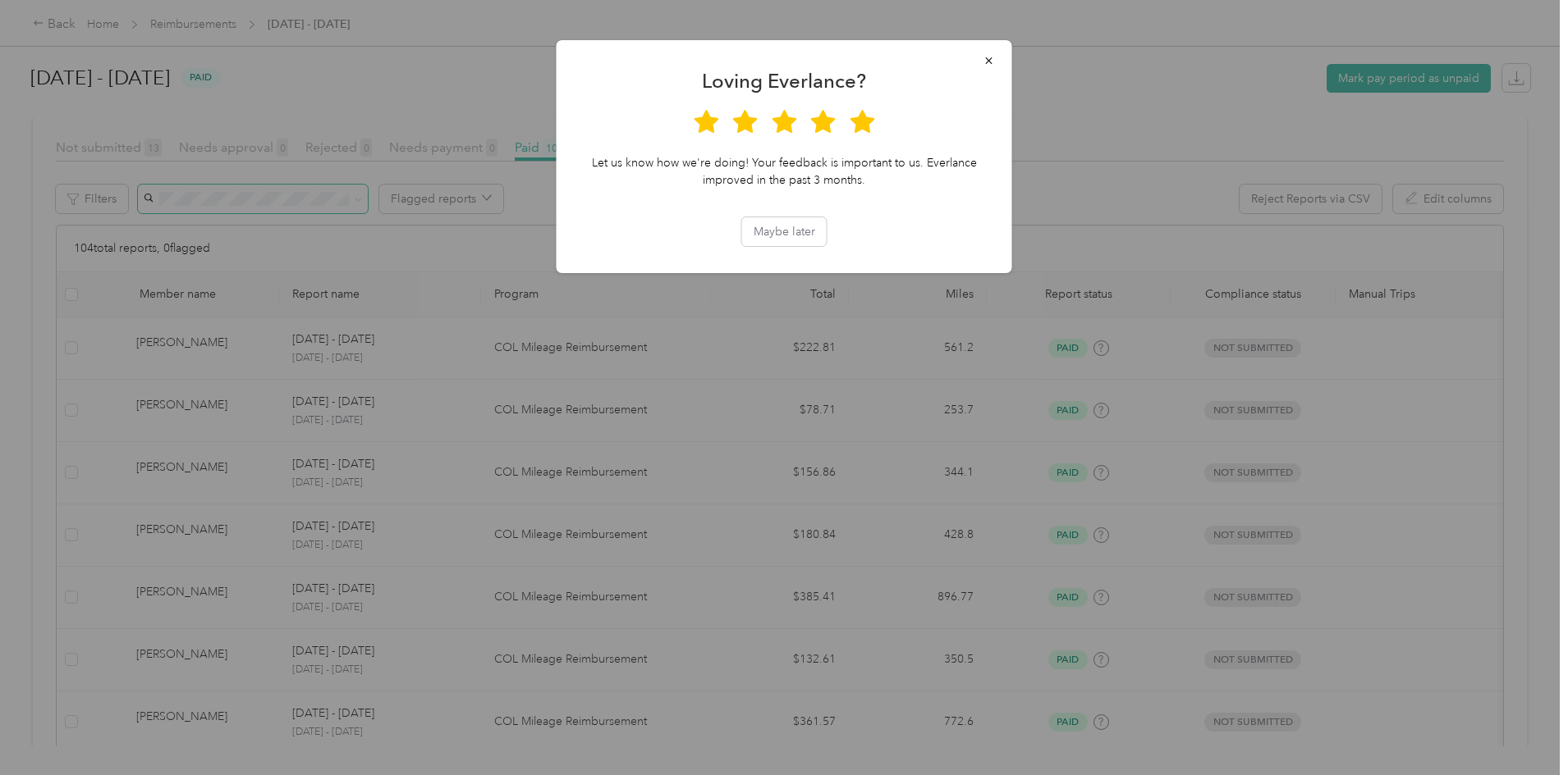
click at [857, 120] on icon at bounding box center [862, 121] width 25 height 23
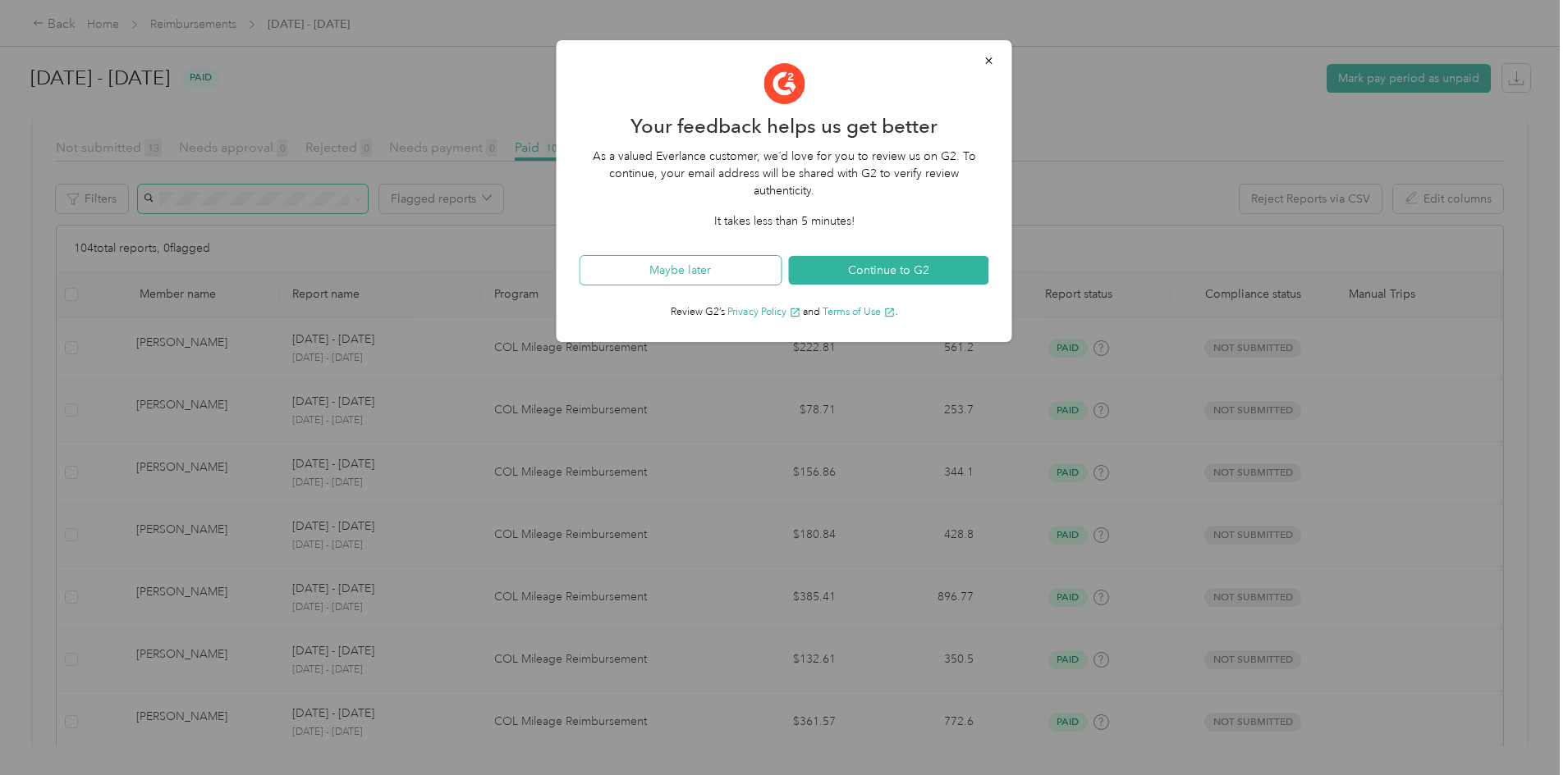
click at [720, 276] on button "Maybe later" at bounding box center [680, 270] width 201 height 29
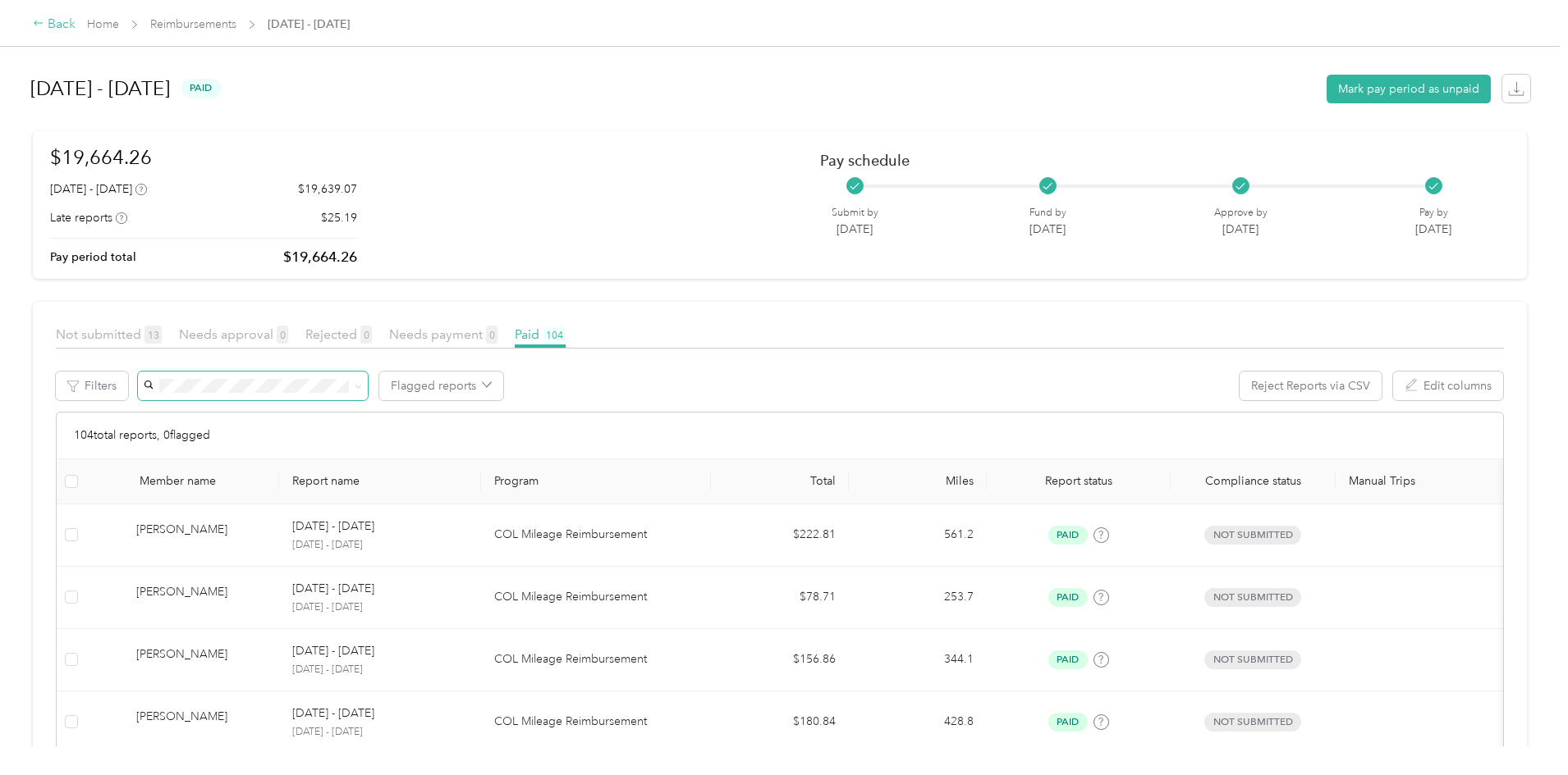
click at [75, 29] on div "Back" at bounding box center [54, 24] width 43 height 20
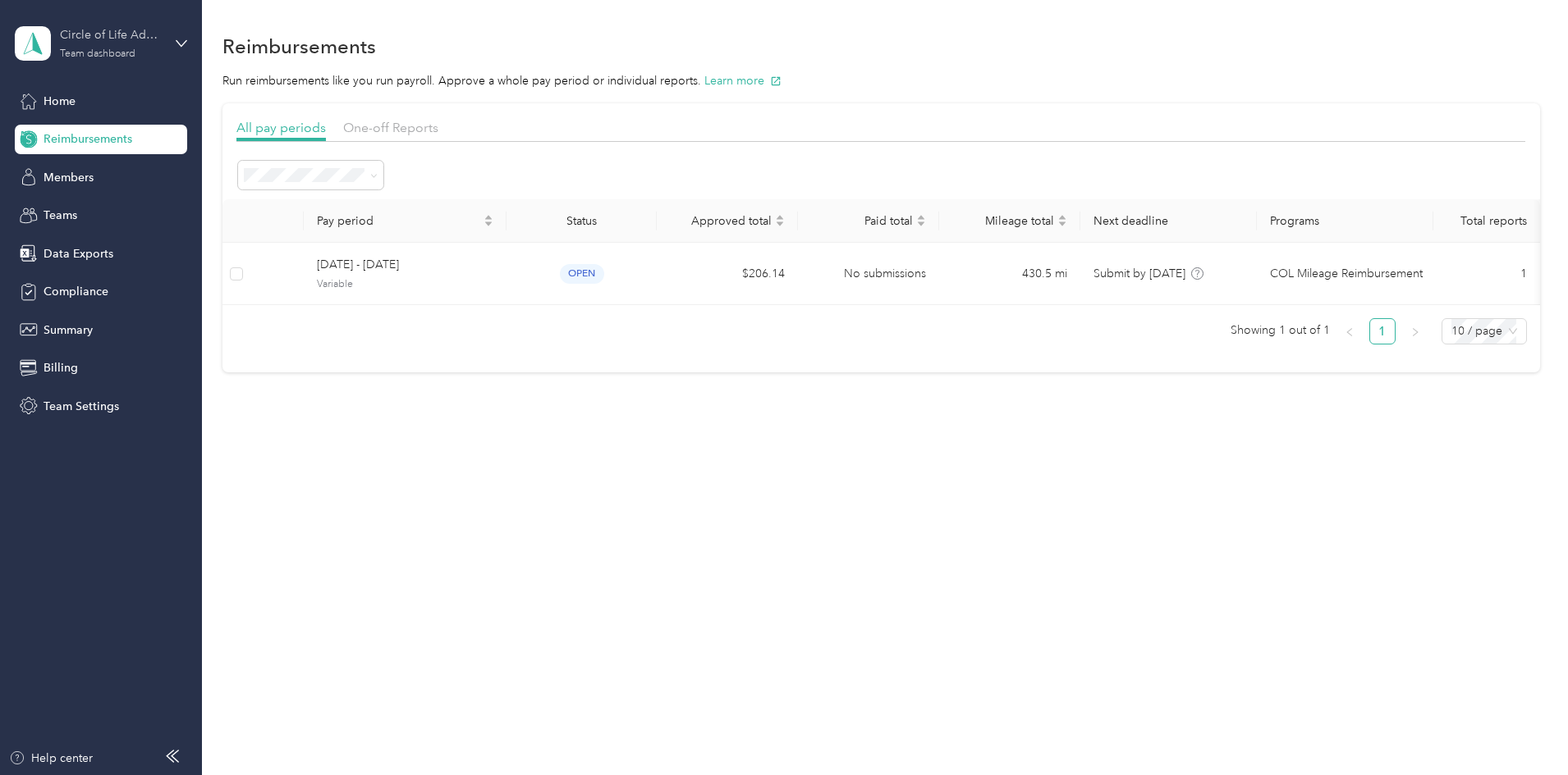
click at [159, 44] on div "Circle of Life Administrators Team dashboard" at bounding box center [111, 43] width 103 height 33
click at [81, 216] on div "Log out" at bounding box center [187, 210] width 323 height 29
